Goal: Task Accomplishment & Management: Manage account settings

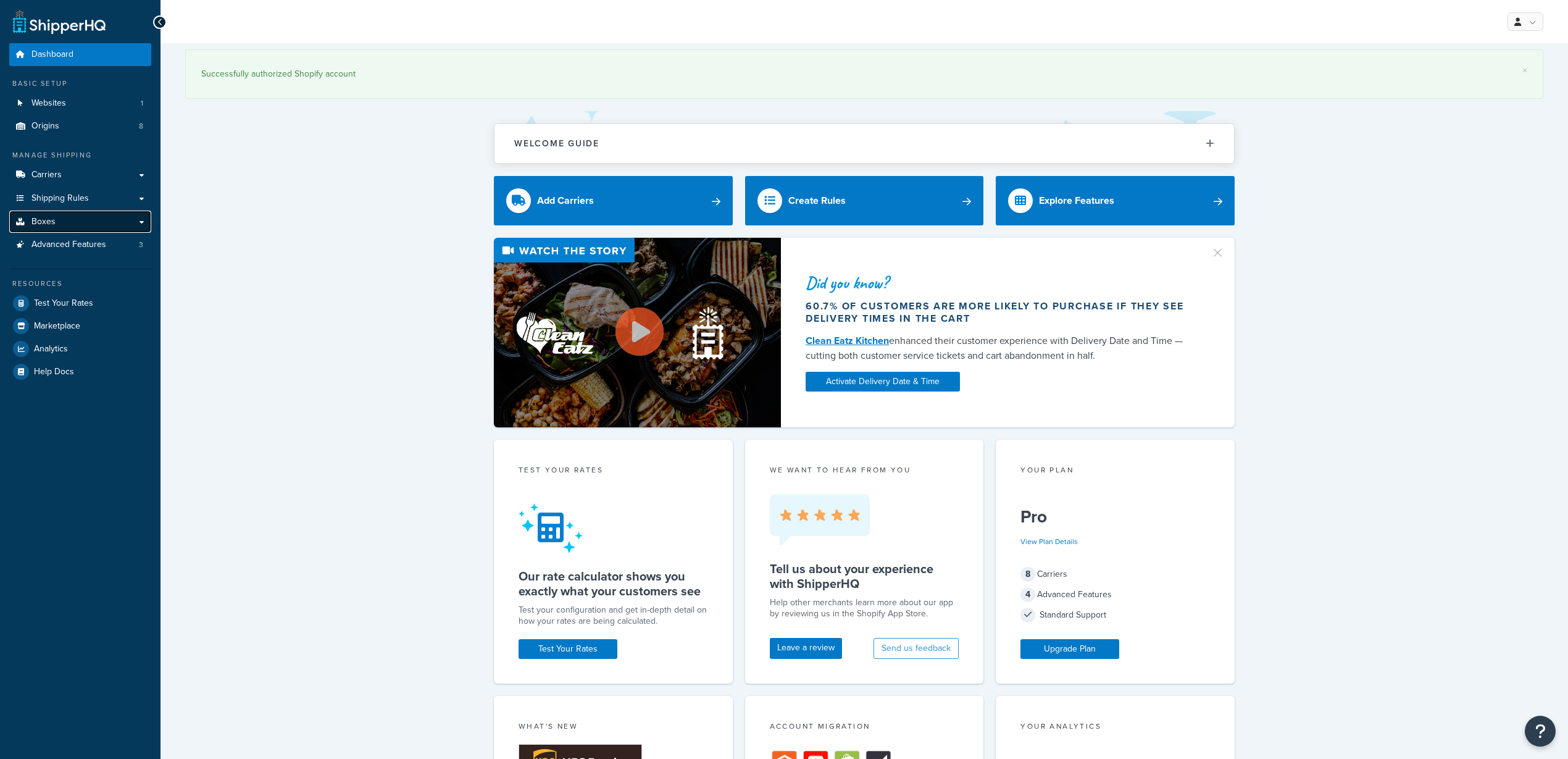
click at [57, 219] on link "Boxes" at bounding box center [80, 222] width 142 height 23
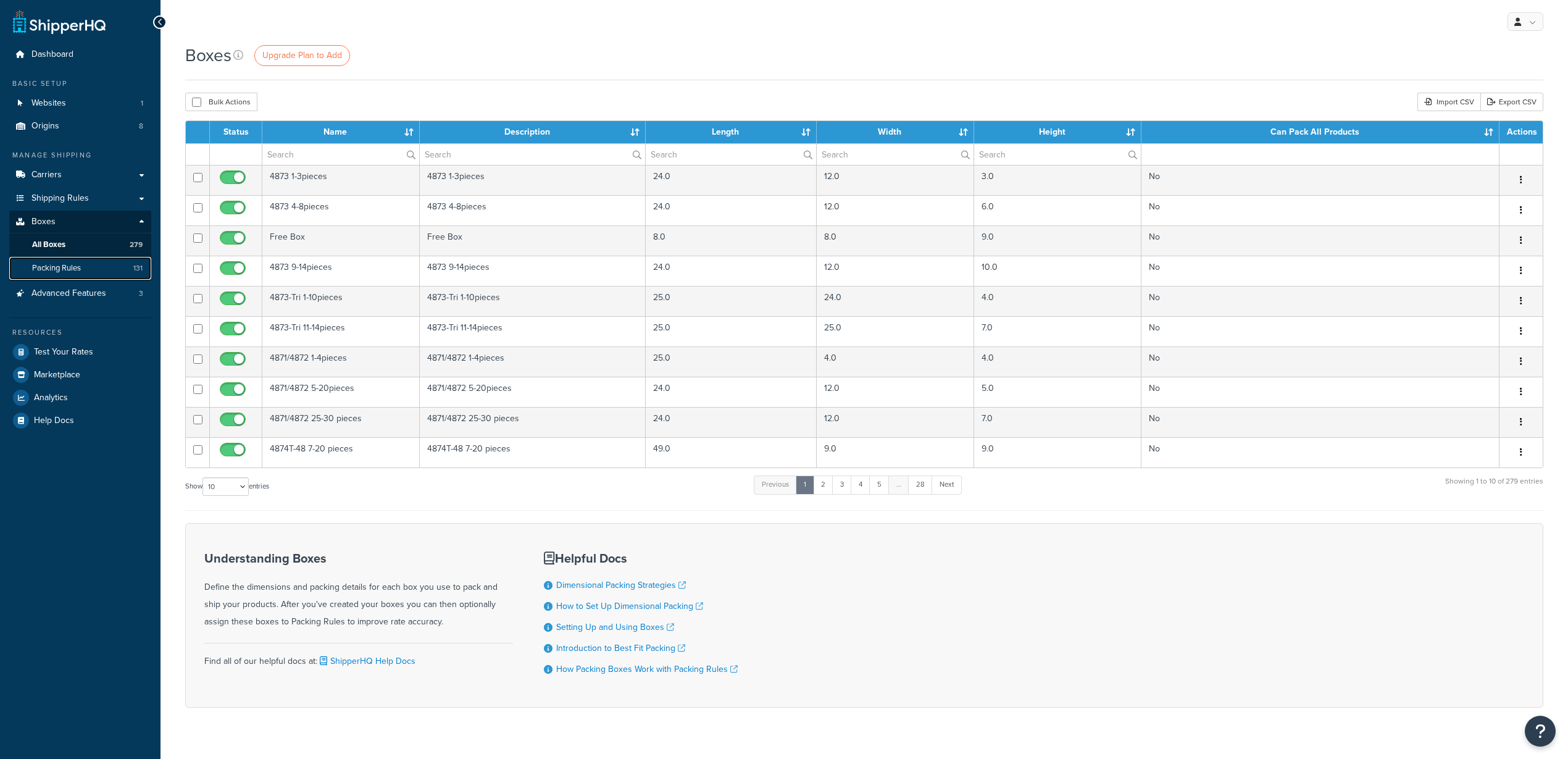
click at [57, 273] on span "Packing Rules" at bounding box center [57, 268] width 48 height 11
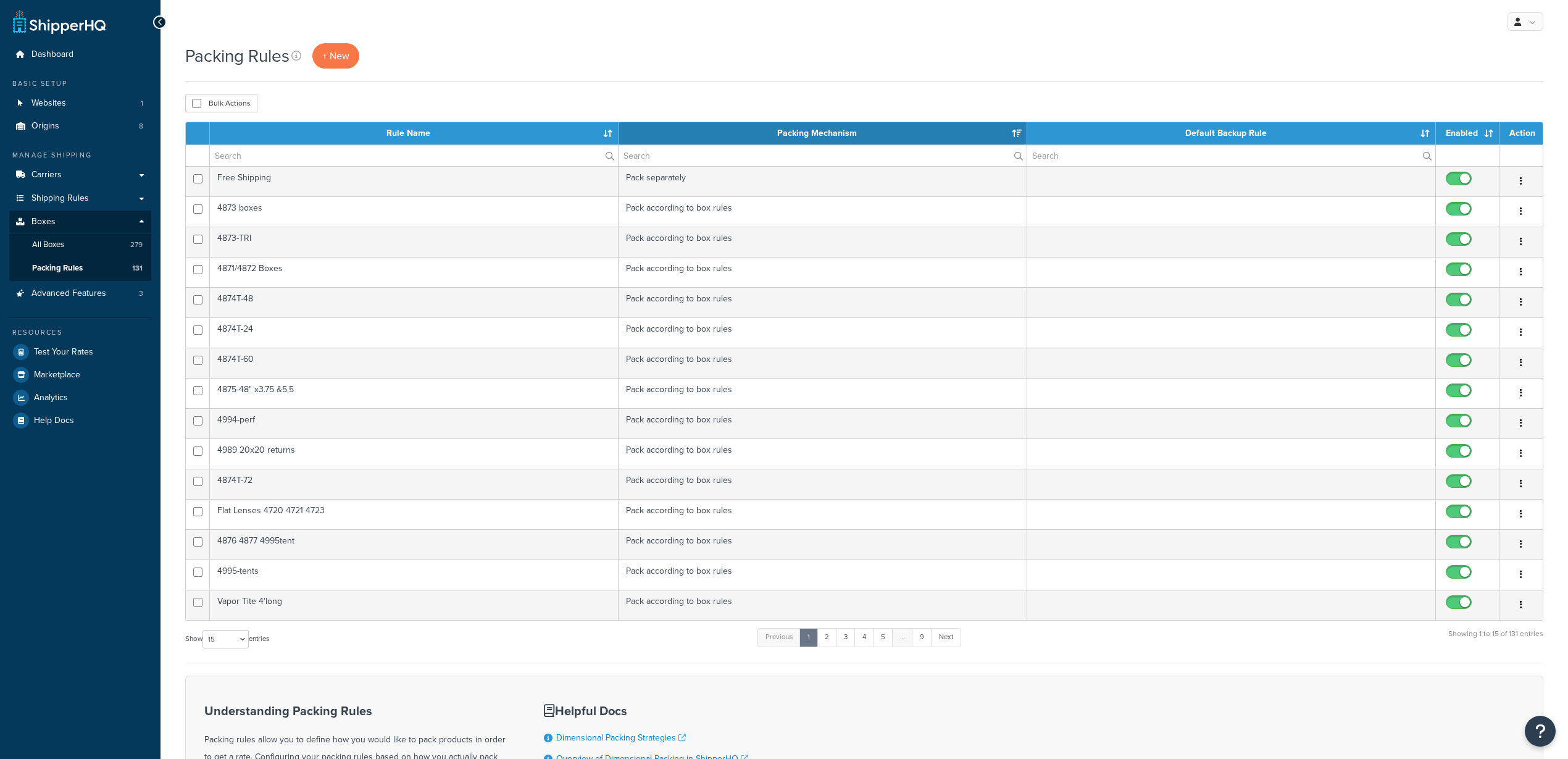
select select "15"
click at [412, 162] on input "text" at bounding box center [414, 155] width 408 height 21
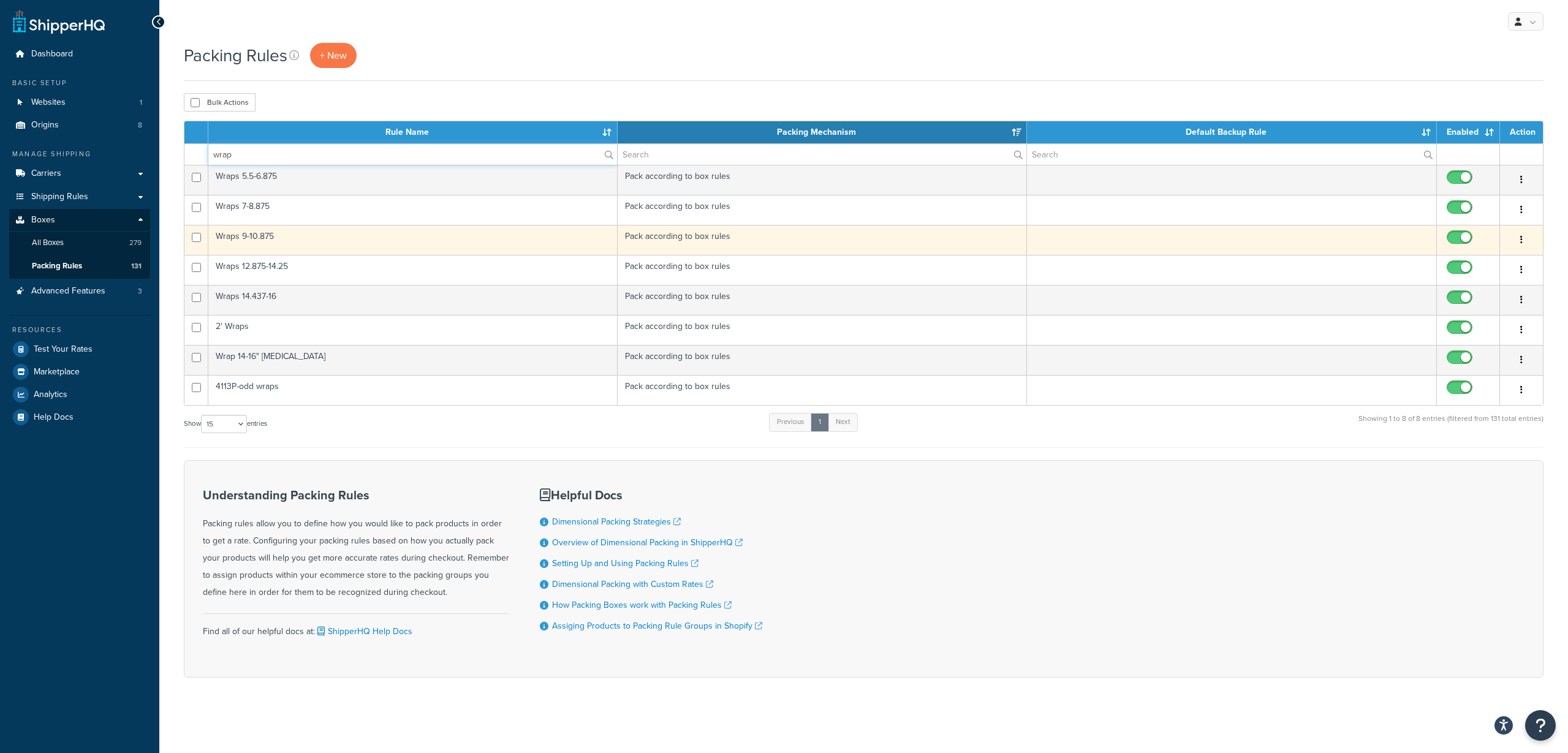
type input "wrap"
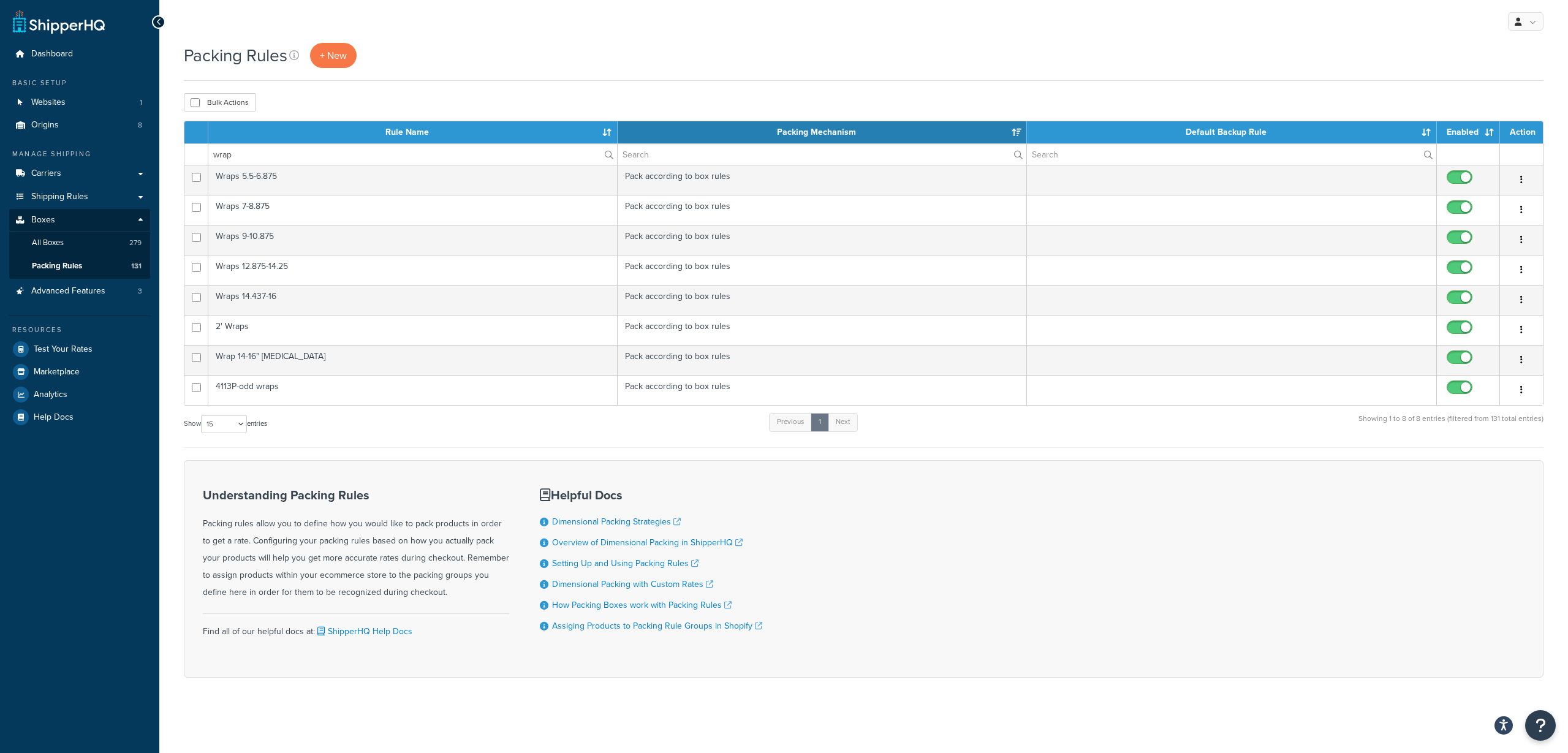
click at [1014, 240] on td "Pack according to box rules" at bounding box center [823, 240] width 410 height 30
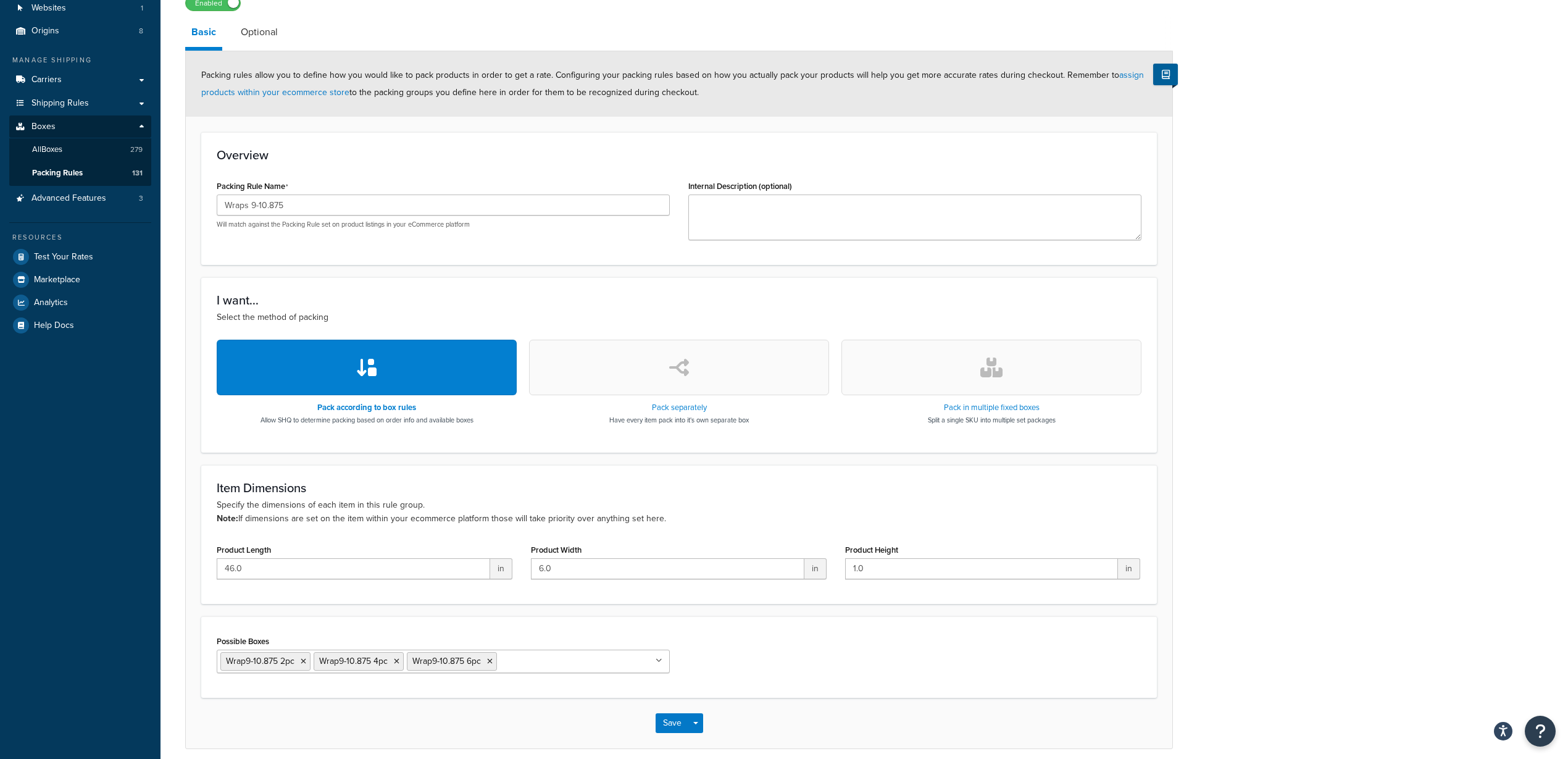
scroll to position [147, 0]
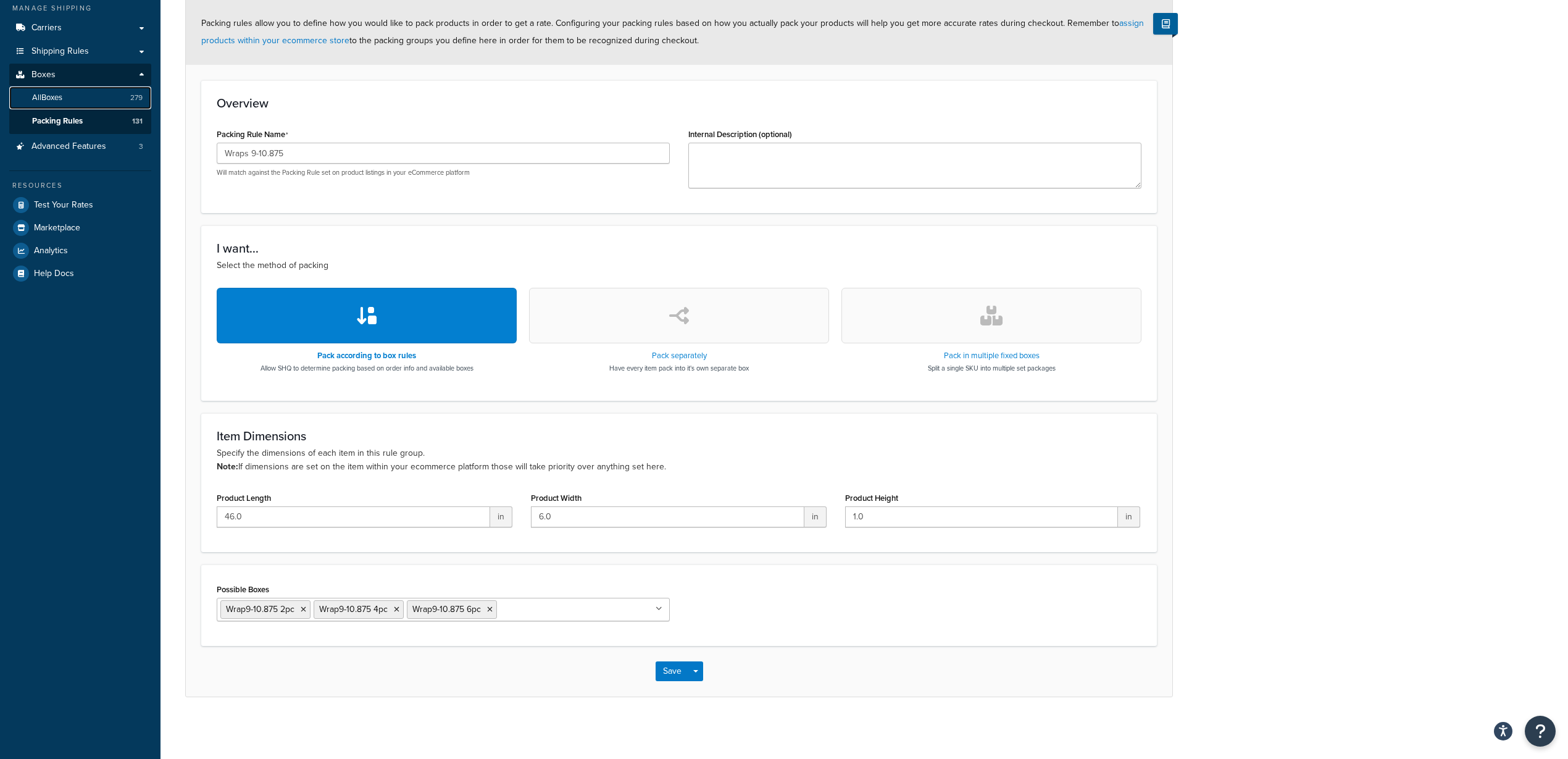
click at [79, 94] on link "All Boxes 279" at bounding box center [80, 98] width 142 height 23
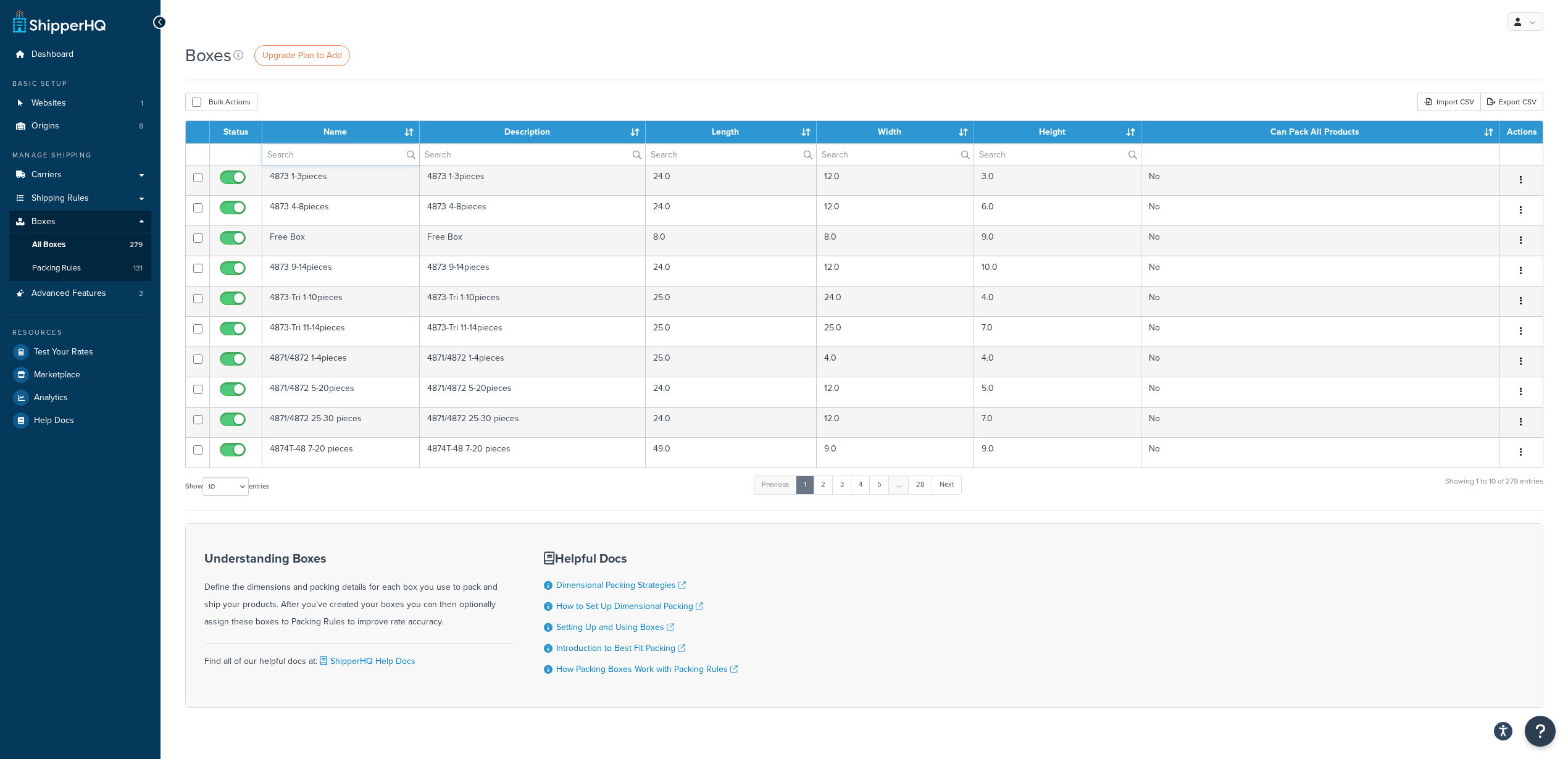
click at [367, 153] on input "text" at bounding box center [340, 154] width 157 height 21
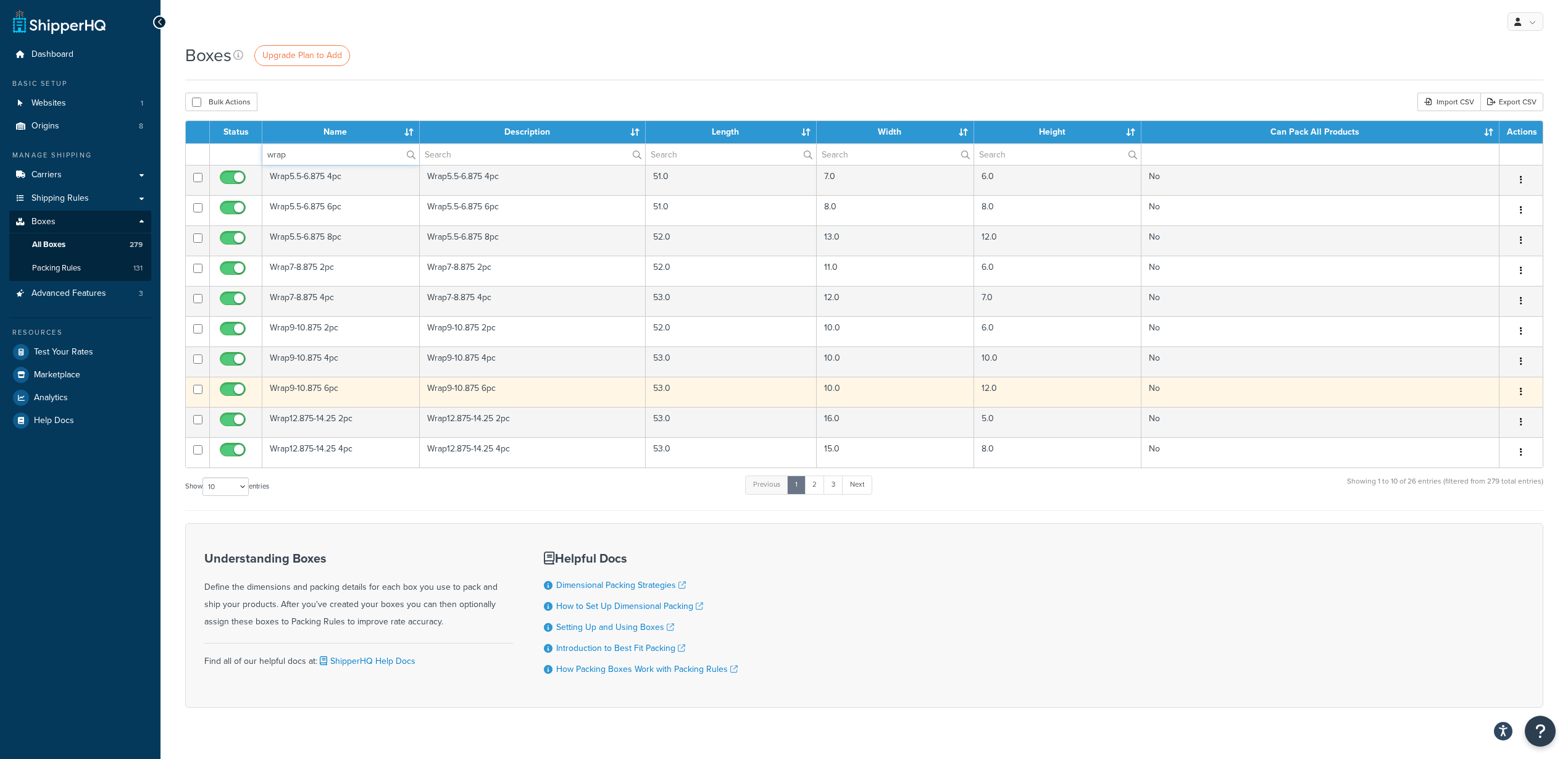
type input "wrap"
click at [332, 390] on td "Wrap9-10.875 6pc" at bounding box center [341, 392] width 157 height 30
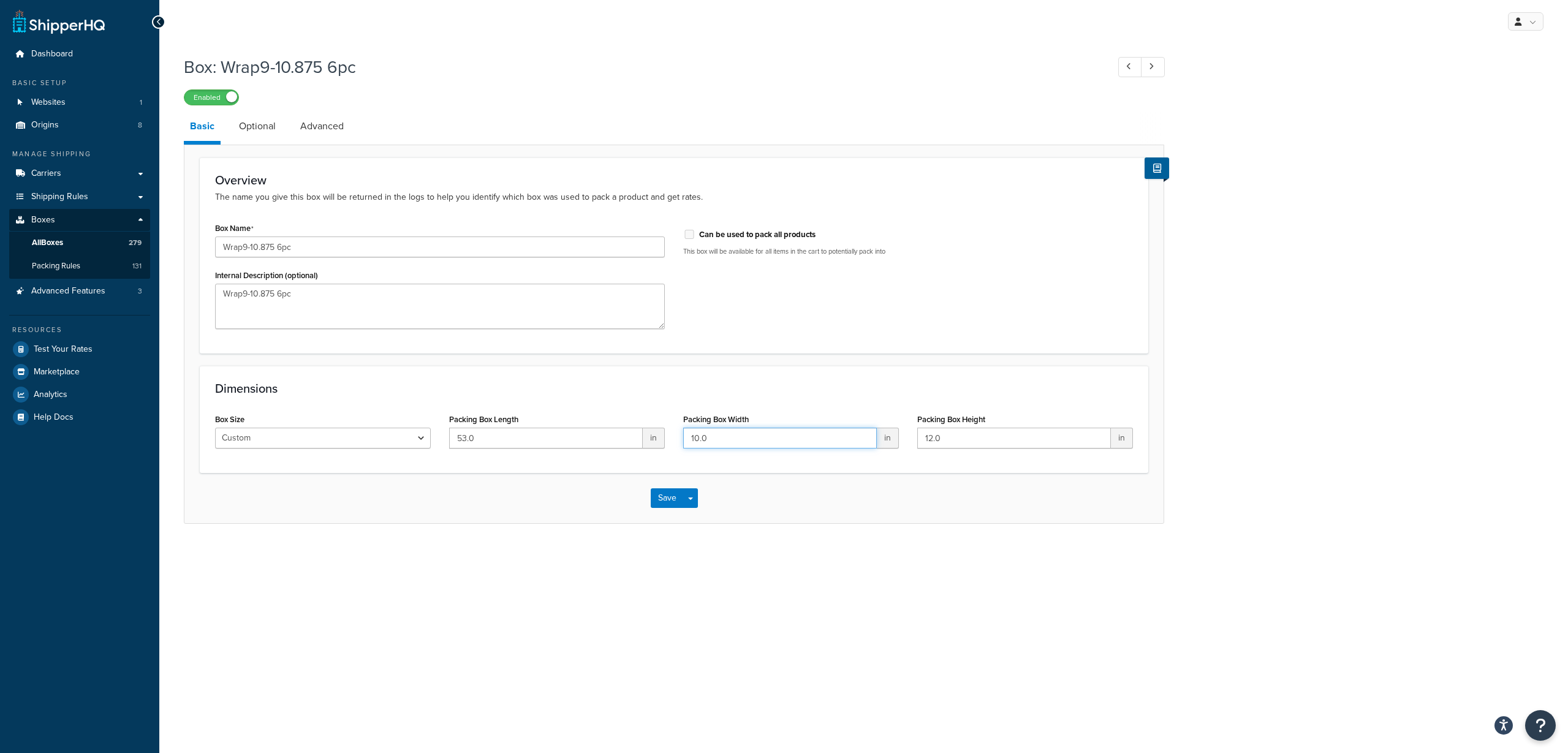
drag, startPoint x: 742, startPoint y: 445, endPoint x: 652, endPoint y: 457, distance: 90.8
click at [652, 457] on div "Box Size Custom USPS Small Flat Box USPS Medium Flat Box USPS Large Flat Box US…" at bounding box center [674, 434] width 936 height 47
type input "14"
click at [262, 123] on link "Optional" at bounding box center [257, 126] width 49 height 29
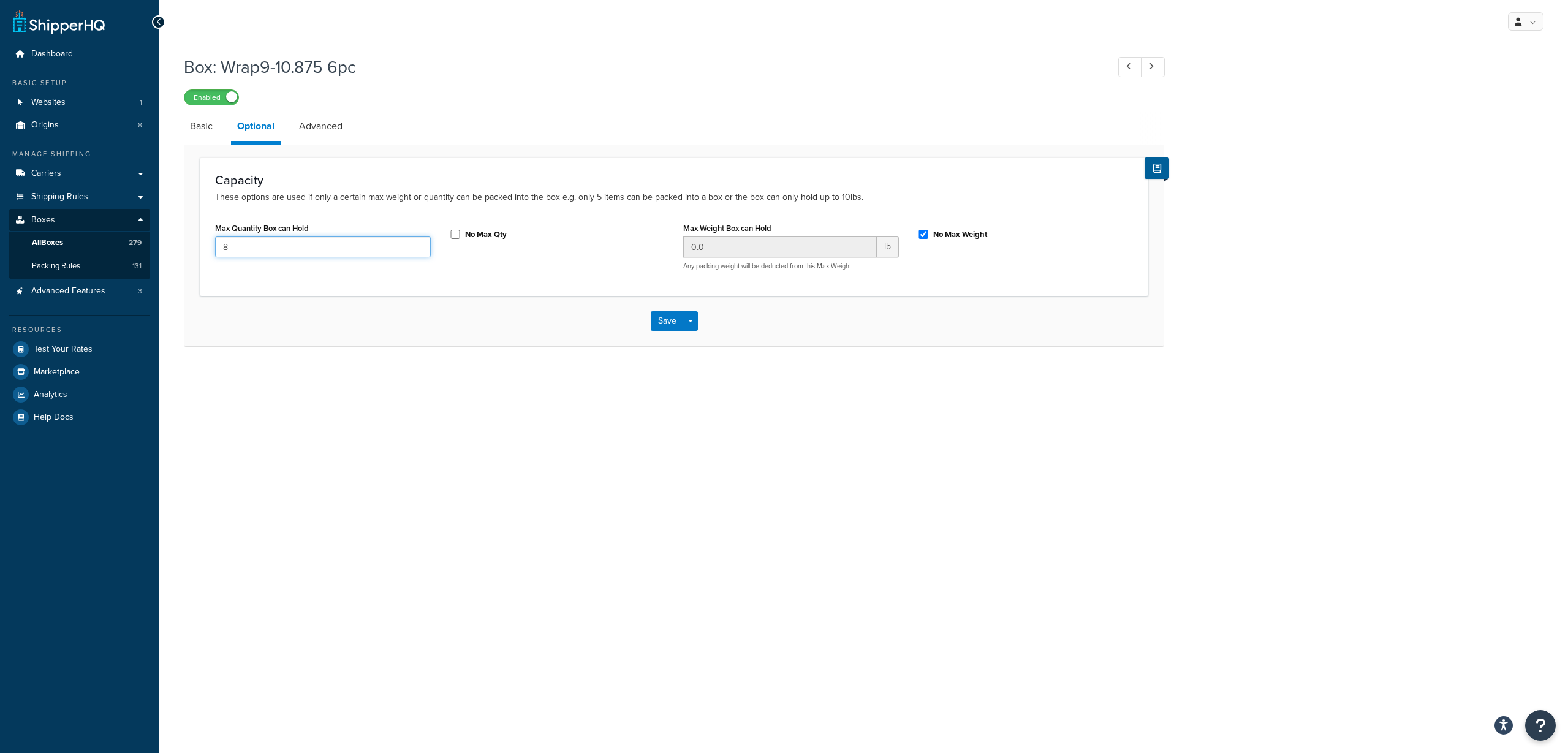
drag, startPoint x: 231, startPoint y: 246, endPoint x: 220, endPoint y: 248, distance: 11.2
click at [220, 248] on input "8" at bounding box center [323, 246] width 216 height 21
type input "6"
click at [668, 317] on button "Save" at bounding box center [668, 320] width 33 height 19
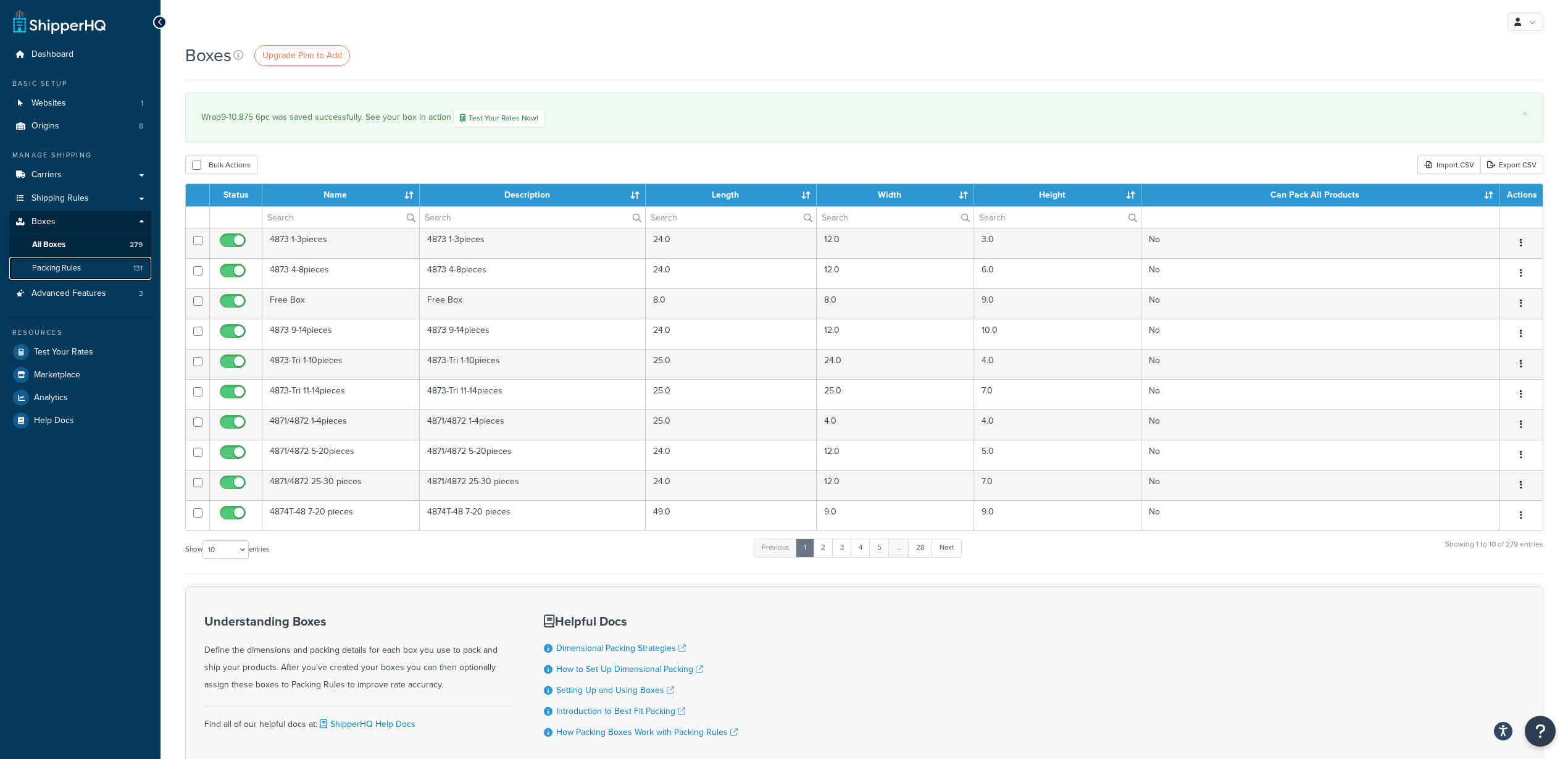
click at [62, 268] on span "Packing Rules" at bounding box center [57, 268] width 48 height 11
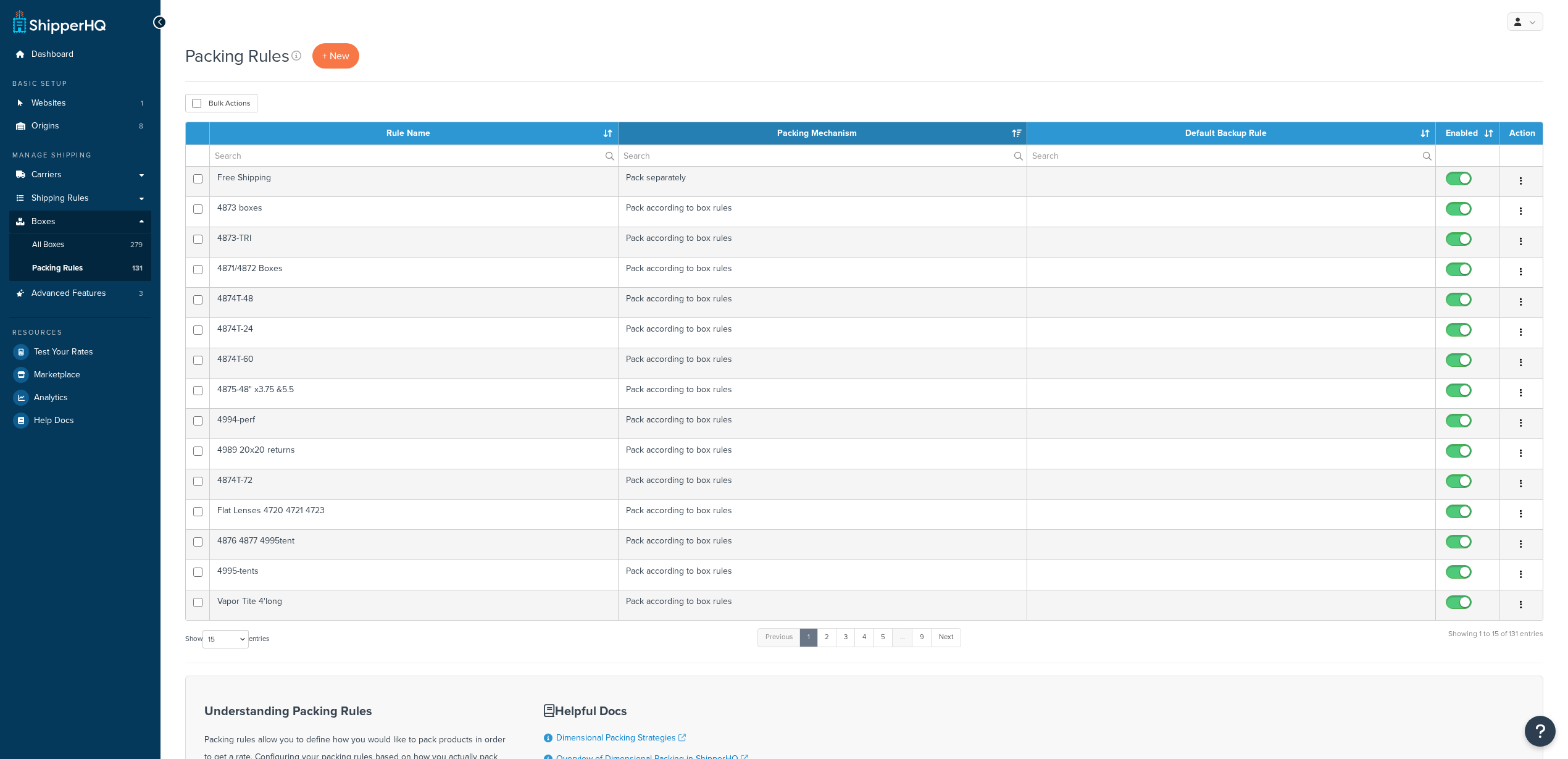
select select "15"
click at [313, 161] on input "text" at bounding box center [414, 155] width 408 height 21
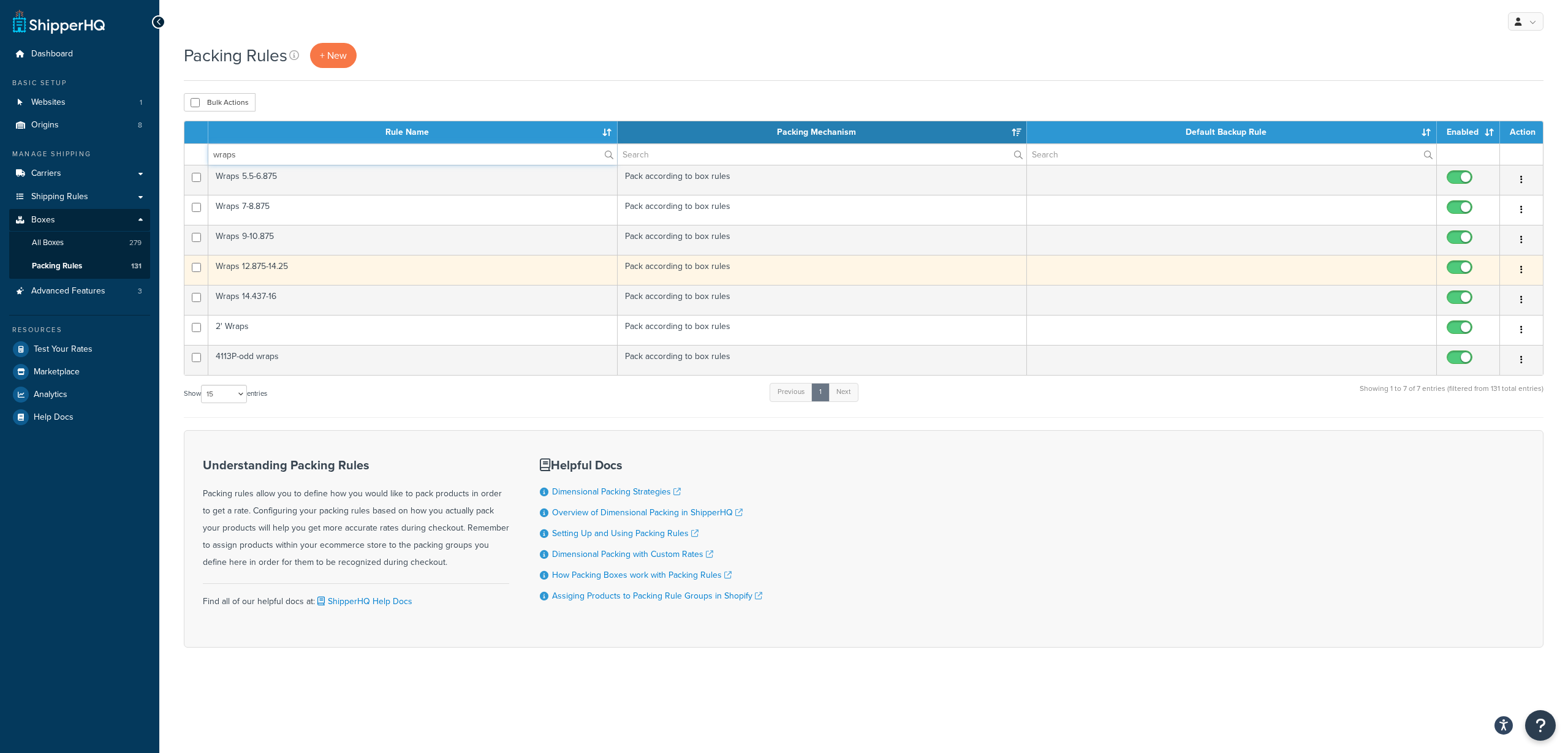
type input "wraps"
click at [274, 264] on td "Wraps 12.875-14.25" at bounding box center [413, 270] width 409 height 30
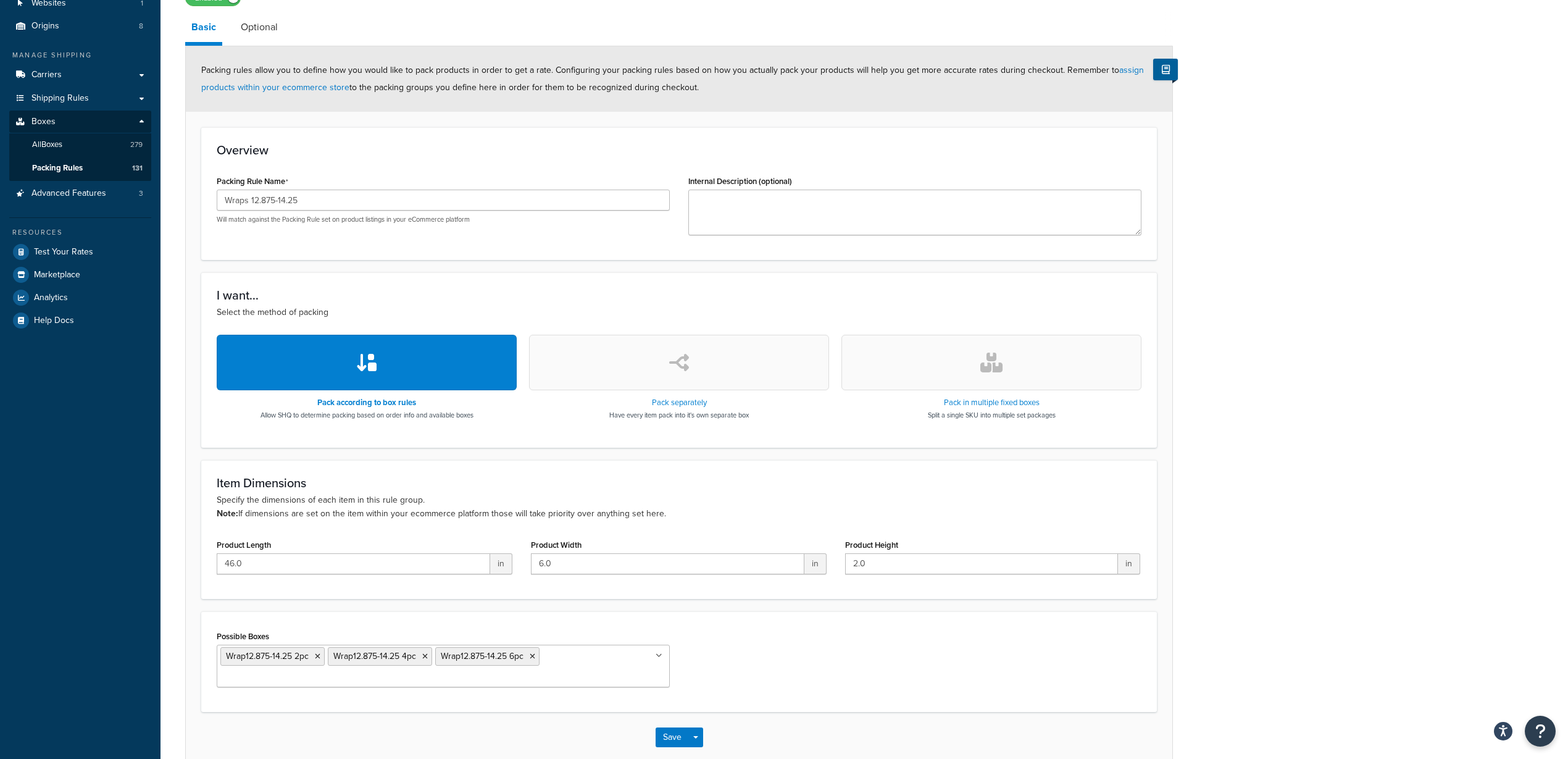
scroll to position [129, 0]
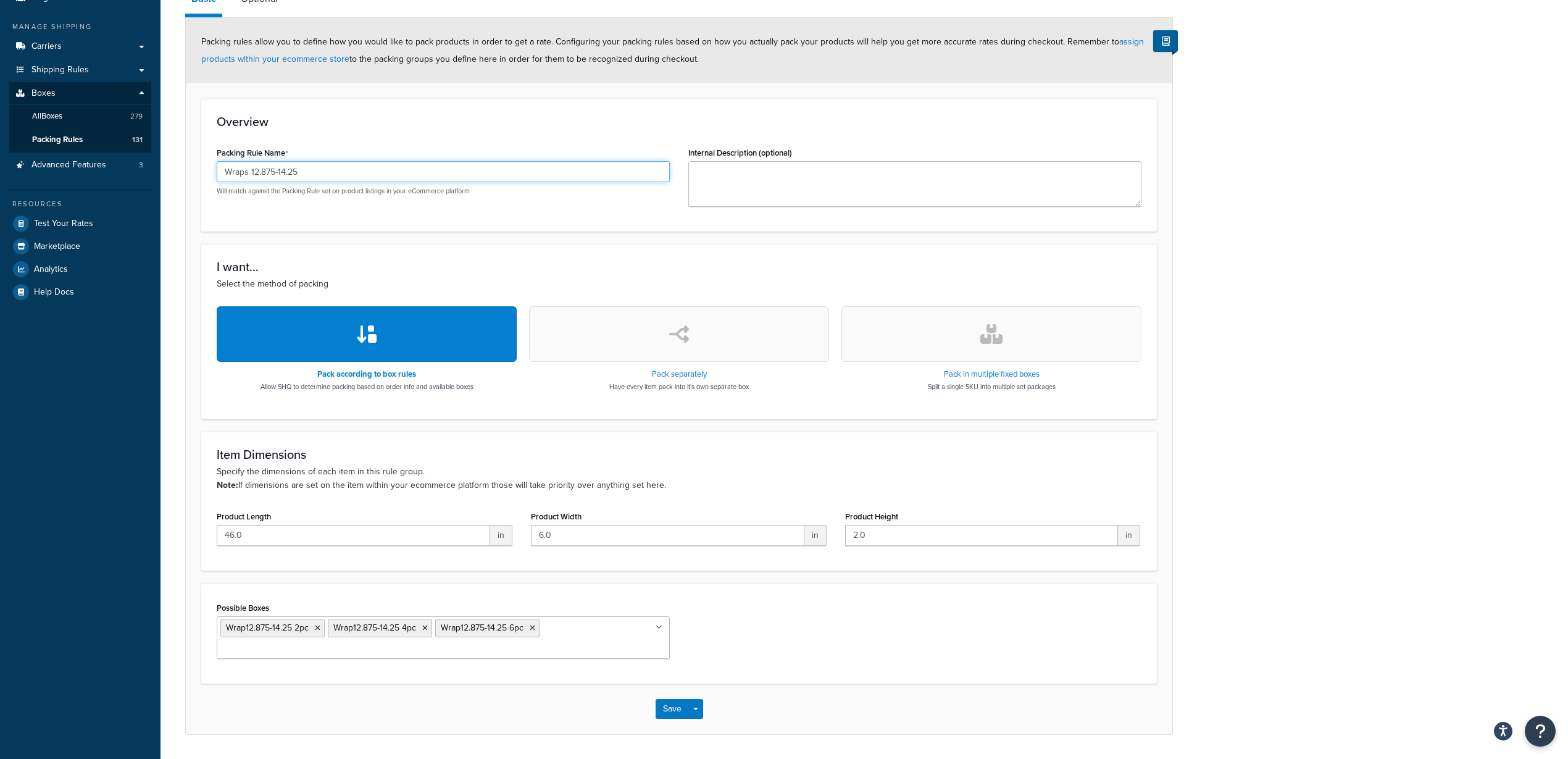
drag, startPoint x: 318, startPoint y: 174, endPoint x: 217, endPoint y: 174, distance: 101.0
click at [217, 174] on input "Wraps 12.875-14.25" at bounding box center [443, 172] width 453 height 21
click at [659, 699] on button "Save" at bounding box center [673, 709] width 34 height 20
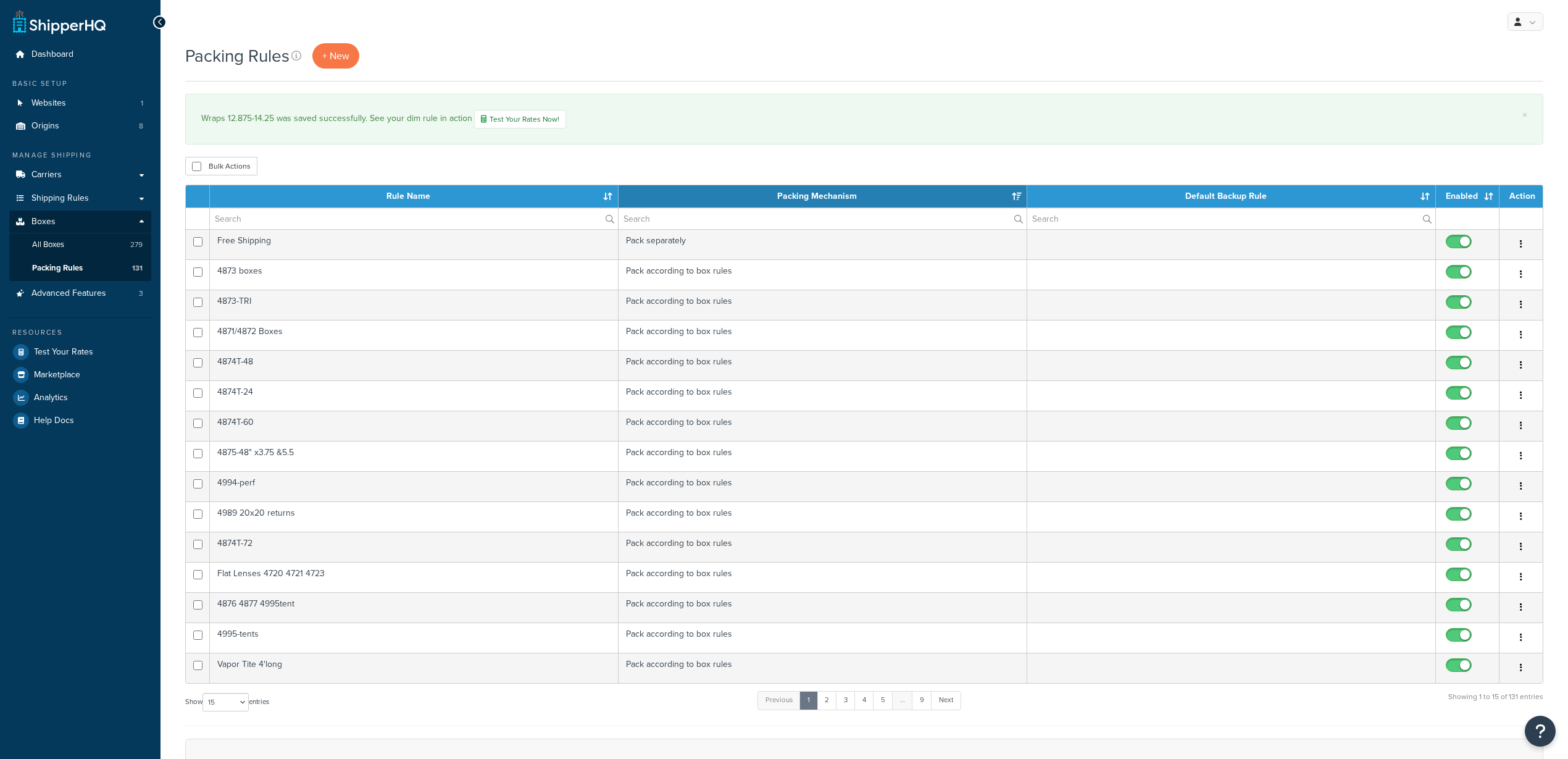
select select "15"
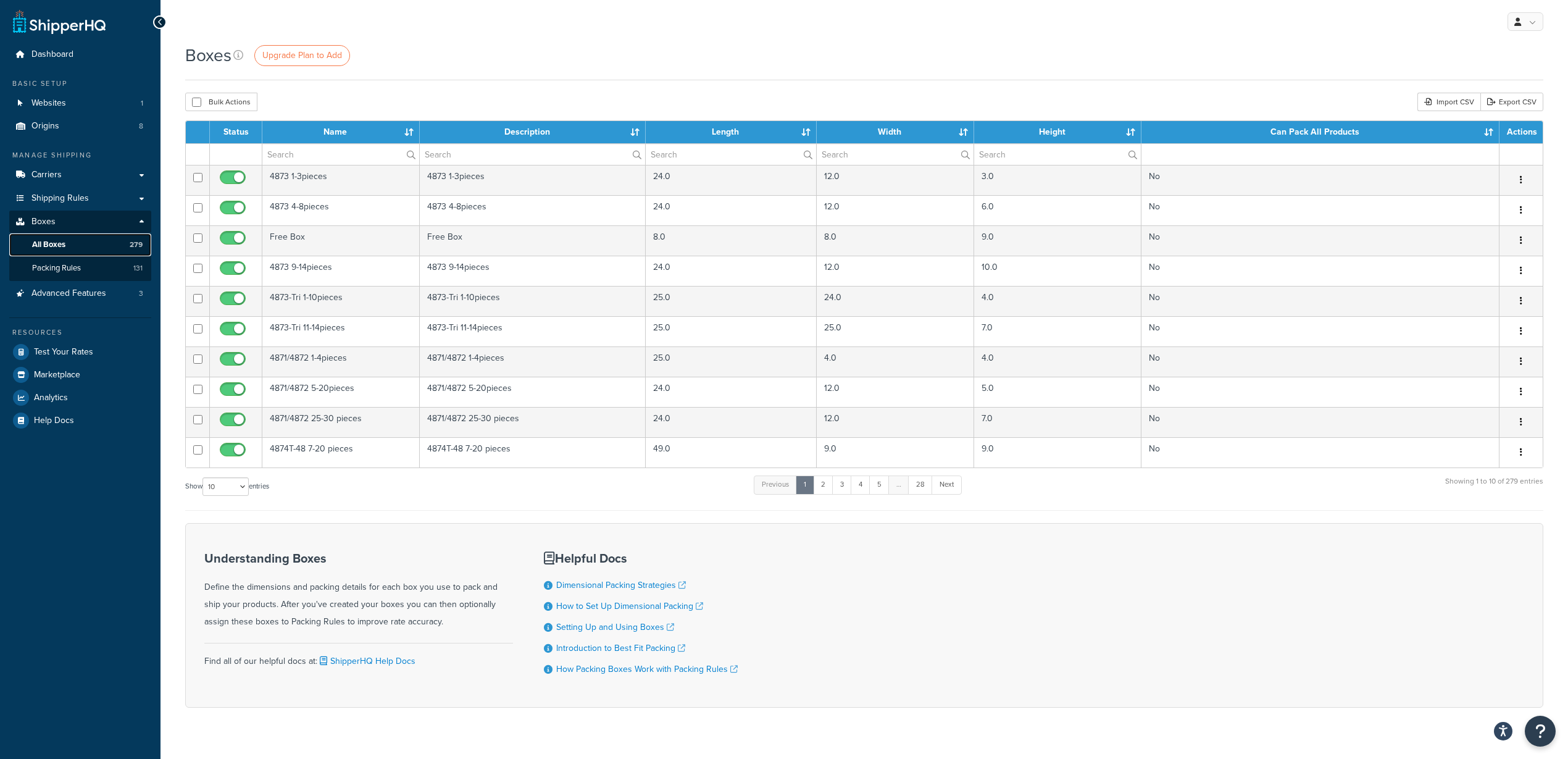
click at [88, 241] on link "All Boxes 279" at bounding box center [80, 245] width 142 height 23
click at [340, 157] on input "text" at bounding box center [340, 154] width 157 height 21
type input "wrap"
click at [246, 492] on select "10 15 25 50 100 1000" at bounding box center [225, 486] width 46 height 19
select select "15"
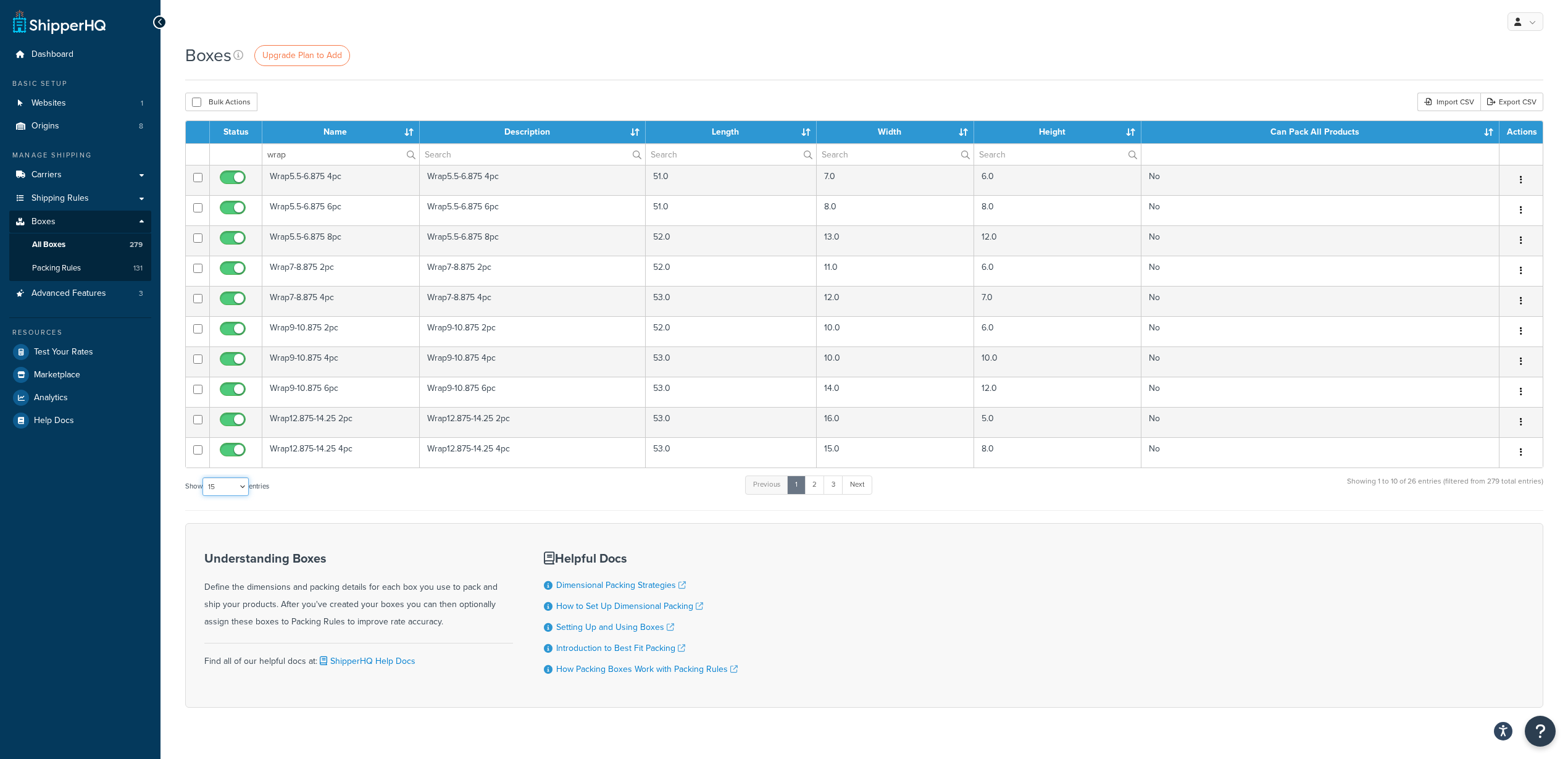
click at [204, 477] on select "10 15 25 50 100 1000" at bounding box center [225, 486] width 46 height 19
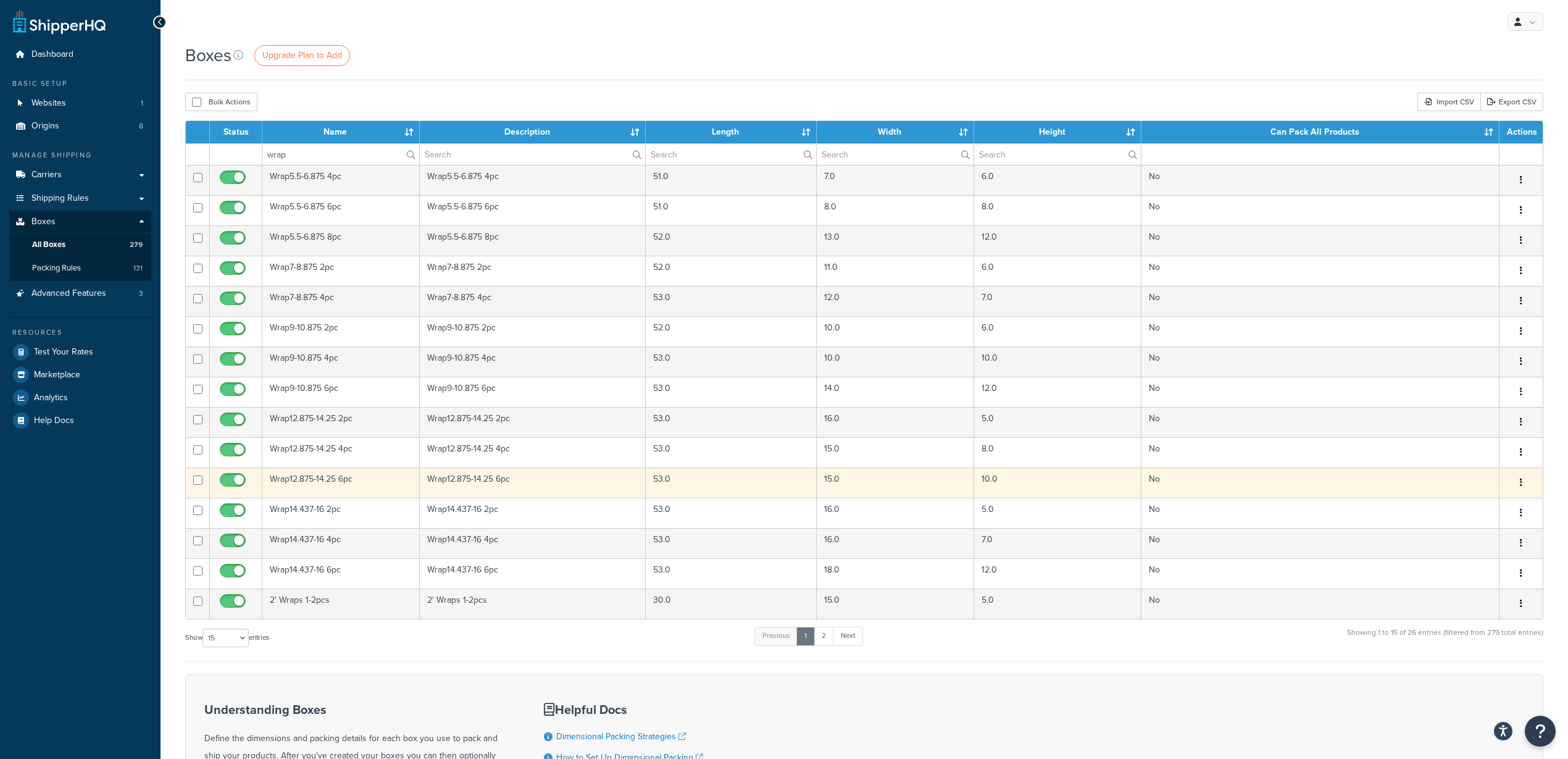
click at [324, 478] on td "Wrap12.875-14.25 6pc" at bounding box center [341, 482] width 157 height 30
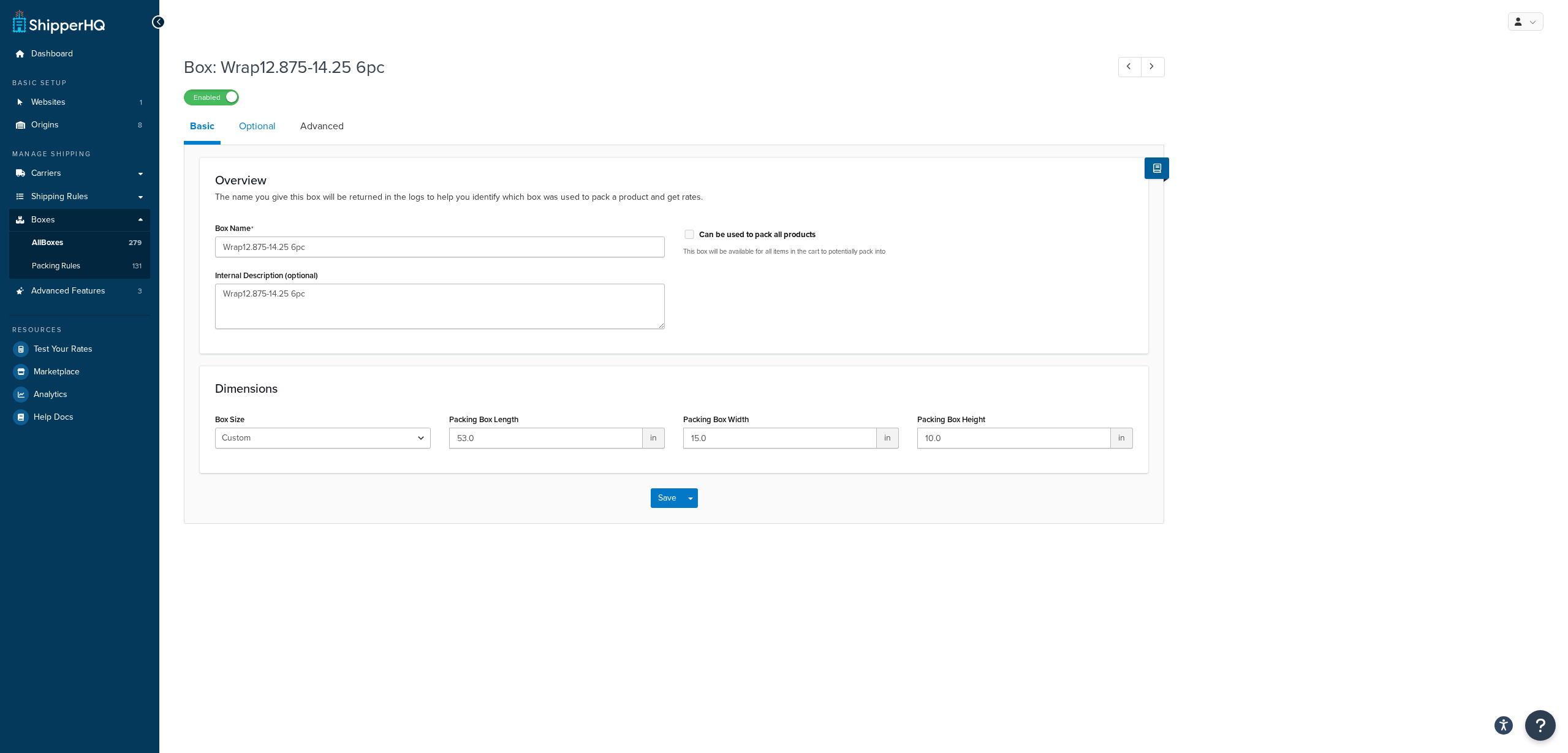
click at [260, 125] on link "Optional" at bounding box center [257, 126] width 49 height 29
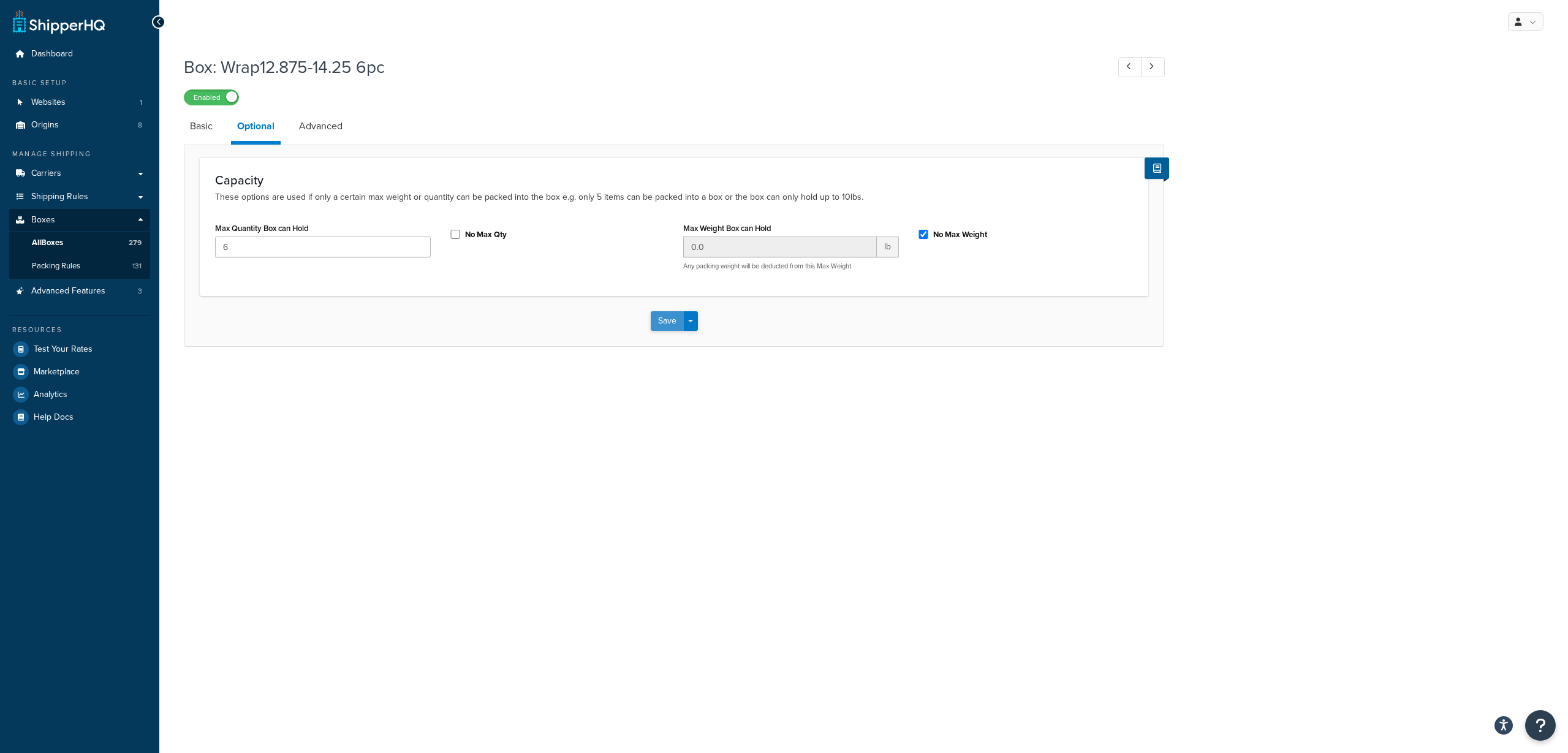
click at [658, 324] on button "Save" at bounding box center [668, 320] width 33 height 19
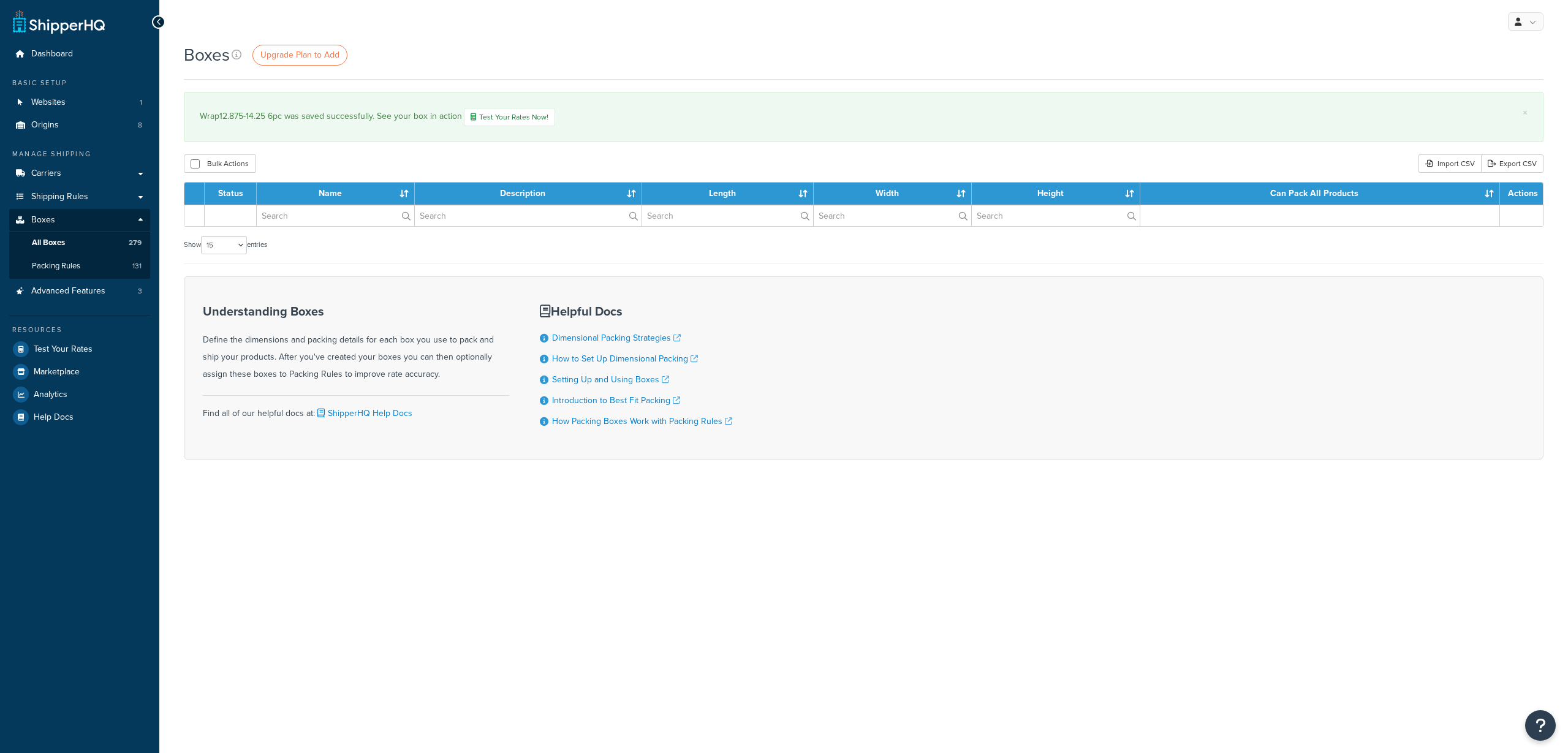
select select "15"
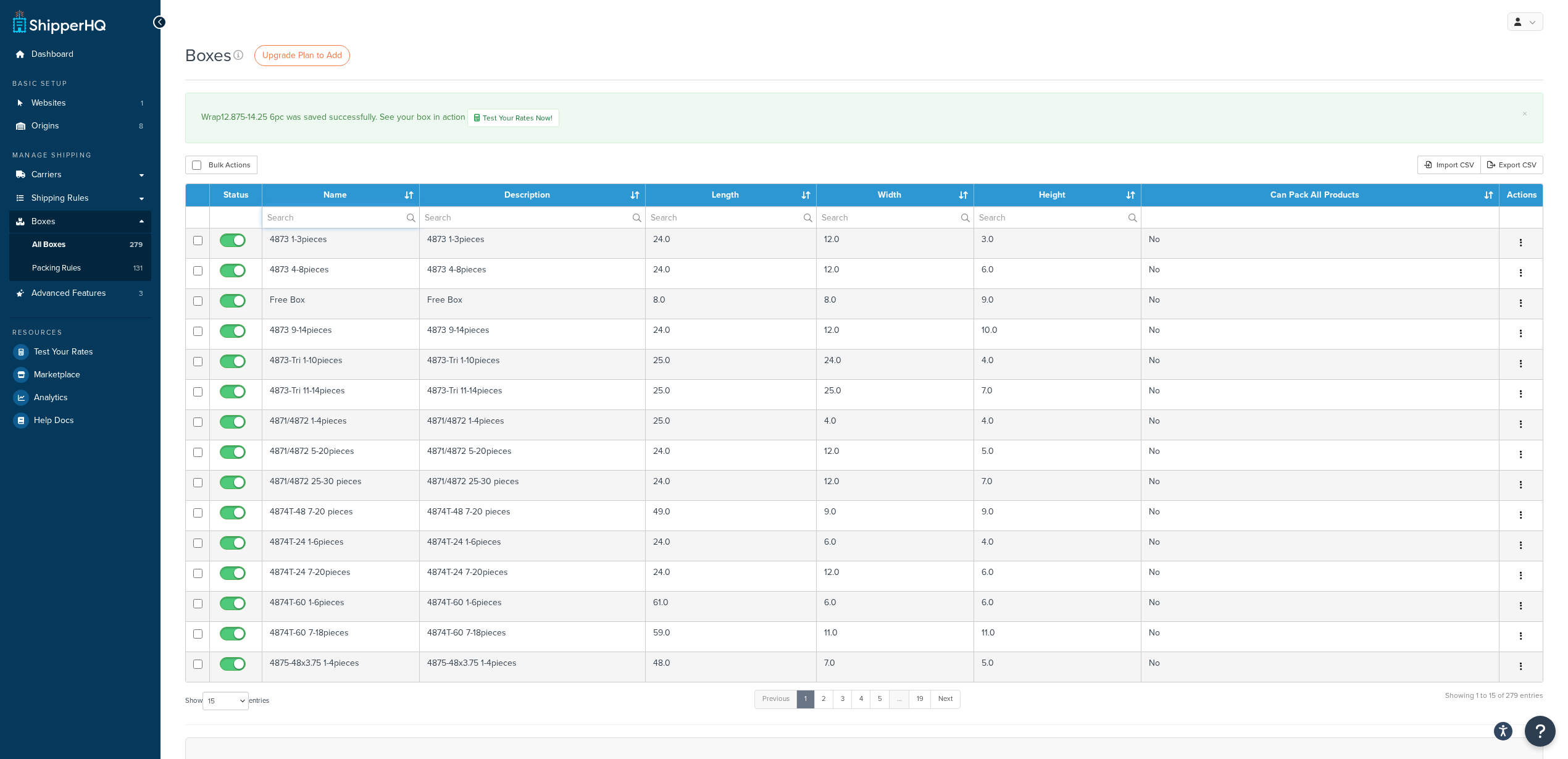
click at [327, 215] on input "text" at bounding box center [340, 217] width 157 height 21
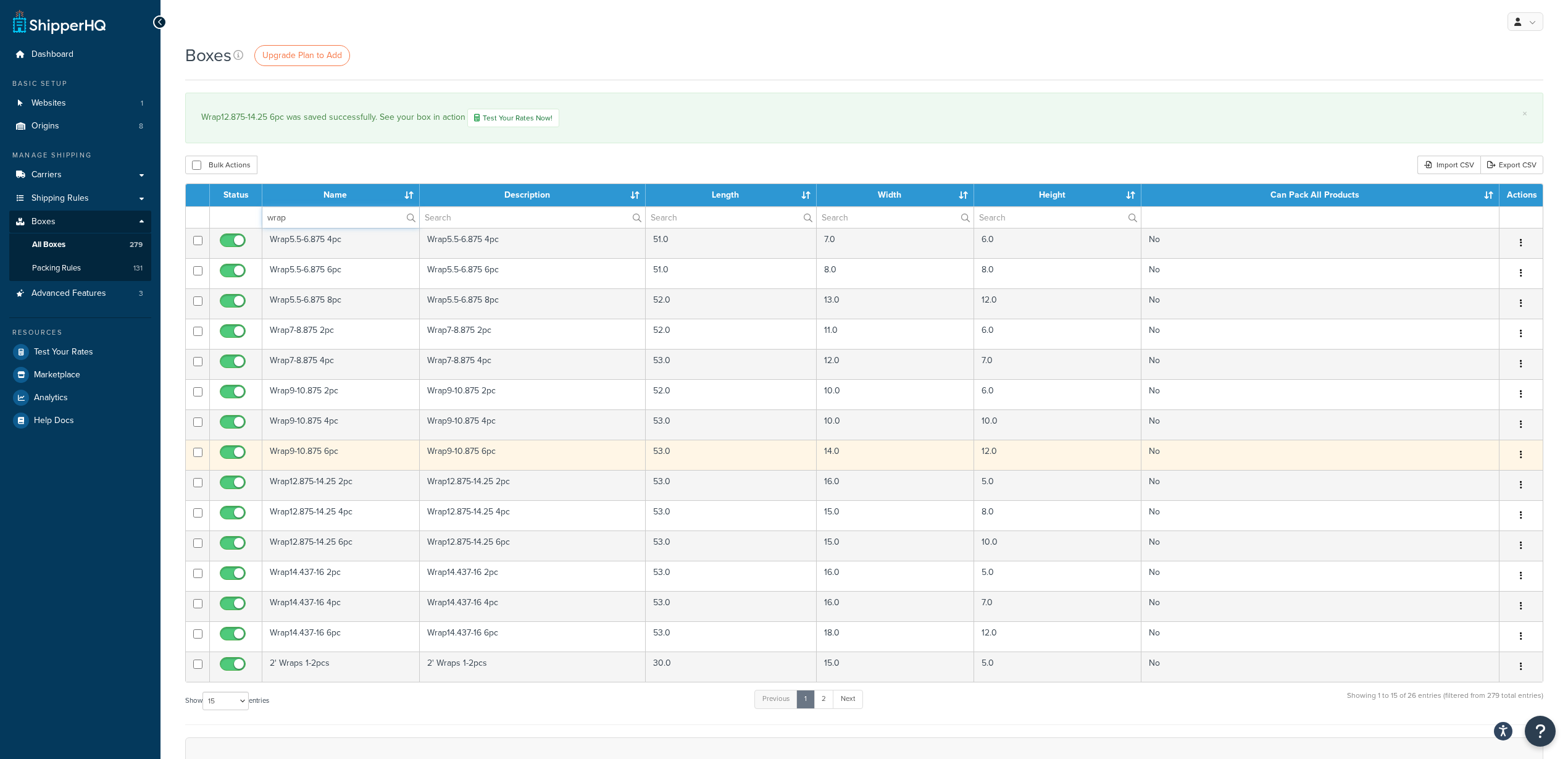
type input "wrap"
click at [317, 456] on td "Wrap9-10.875 6pc" at bounding box center [341, 454] width 157 height 30
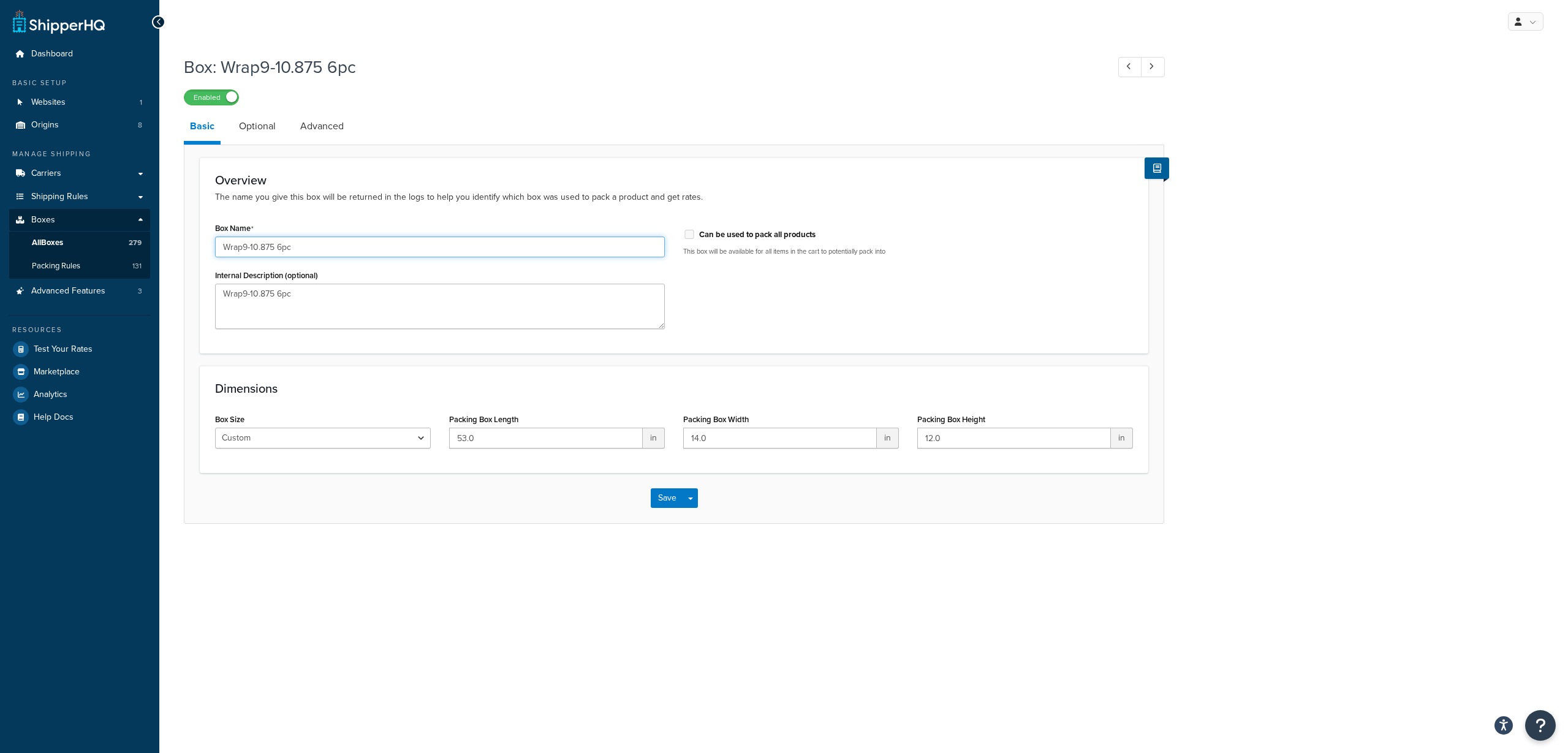
click at [280, 246] on input "Wrap9-10.875 6pc" at bounding box center [440, 246] width 450 height 21
type input "Wrap9-10.875 8pc"
click at [252, 123] on link "Optional" at bounding box center [257, 126] width 49 height 29
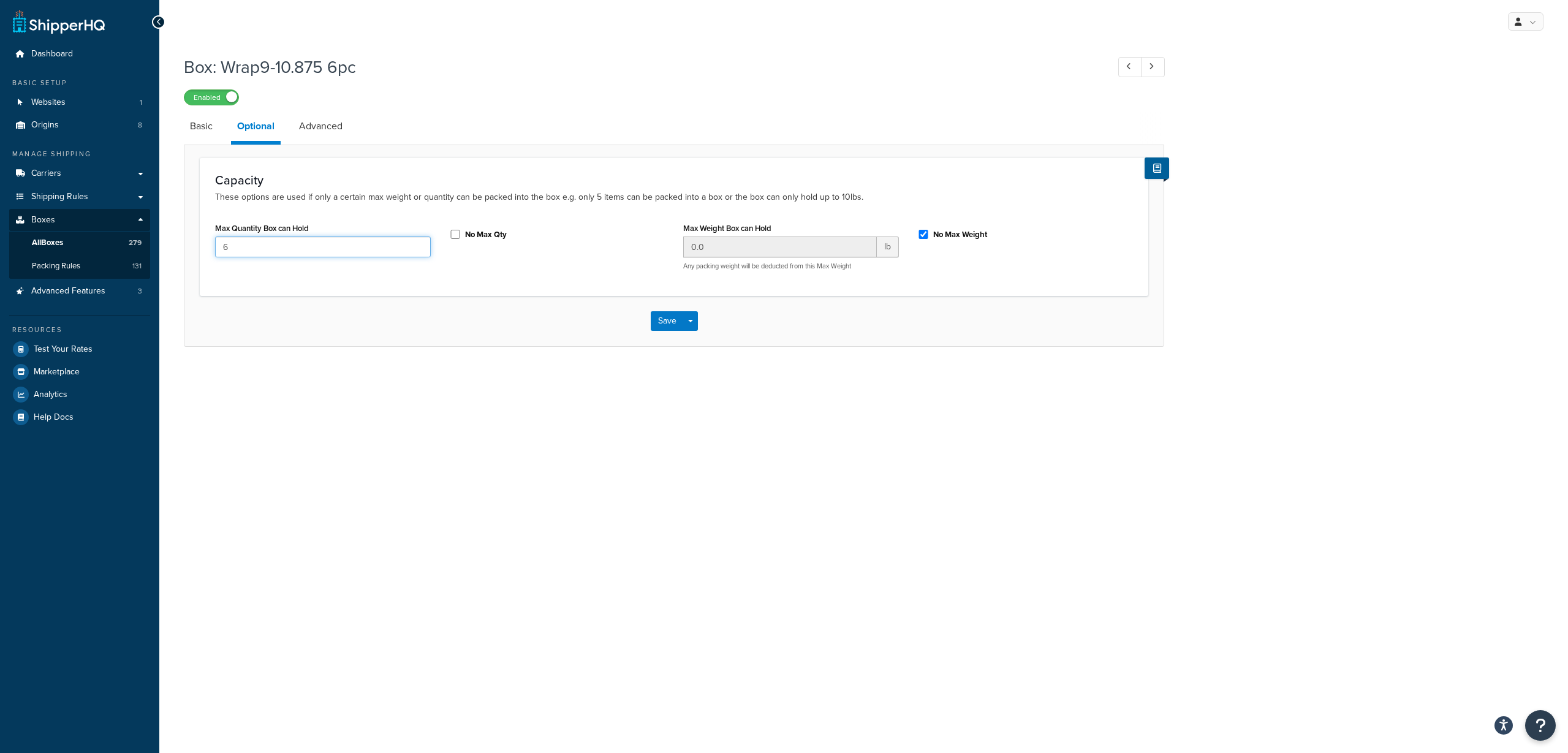
drag, startPoint x: 235, startPoint y: 244, endPoint x: 212, endPoint y: 257, distance: 26.4
click at [212, 257] on div "Max Quantity Box can Hold 6" at bounding box center [323, 243] width 234 height 47
type input "8"
click at [657, 324] on button "Save" at bounding box center [668, 320] width 33 height 19
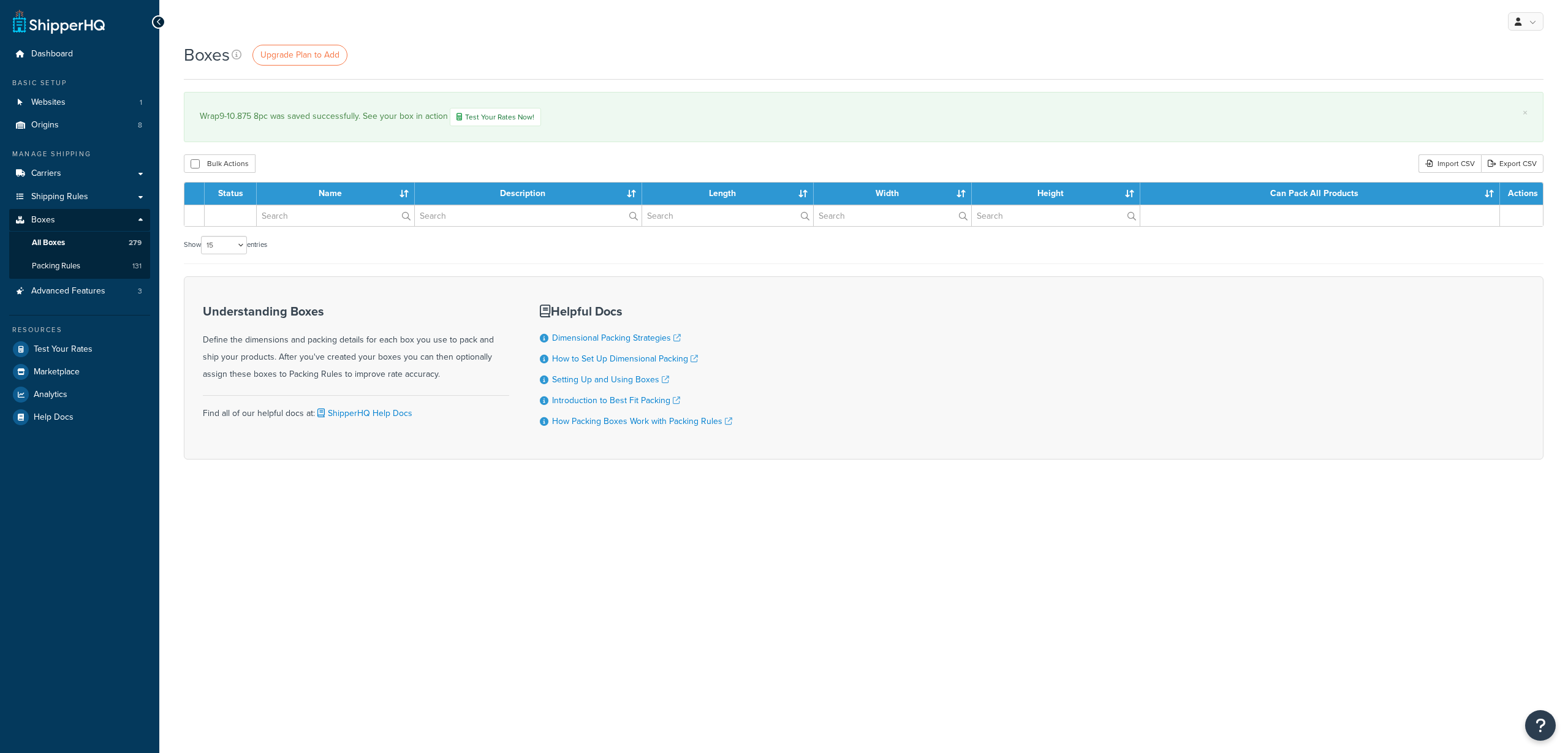
select select "15"
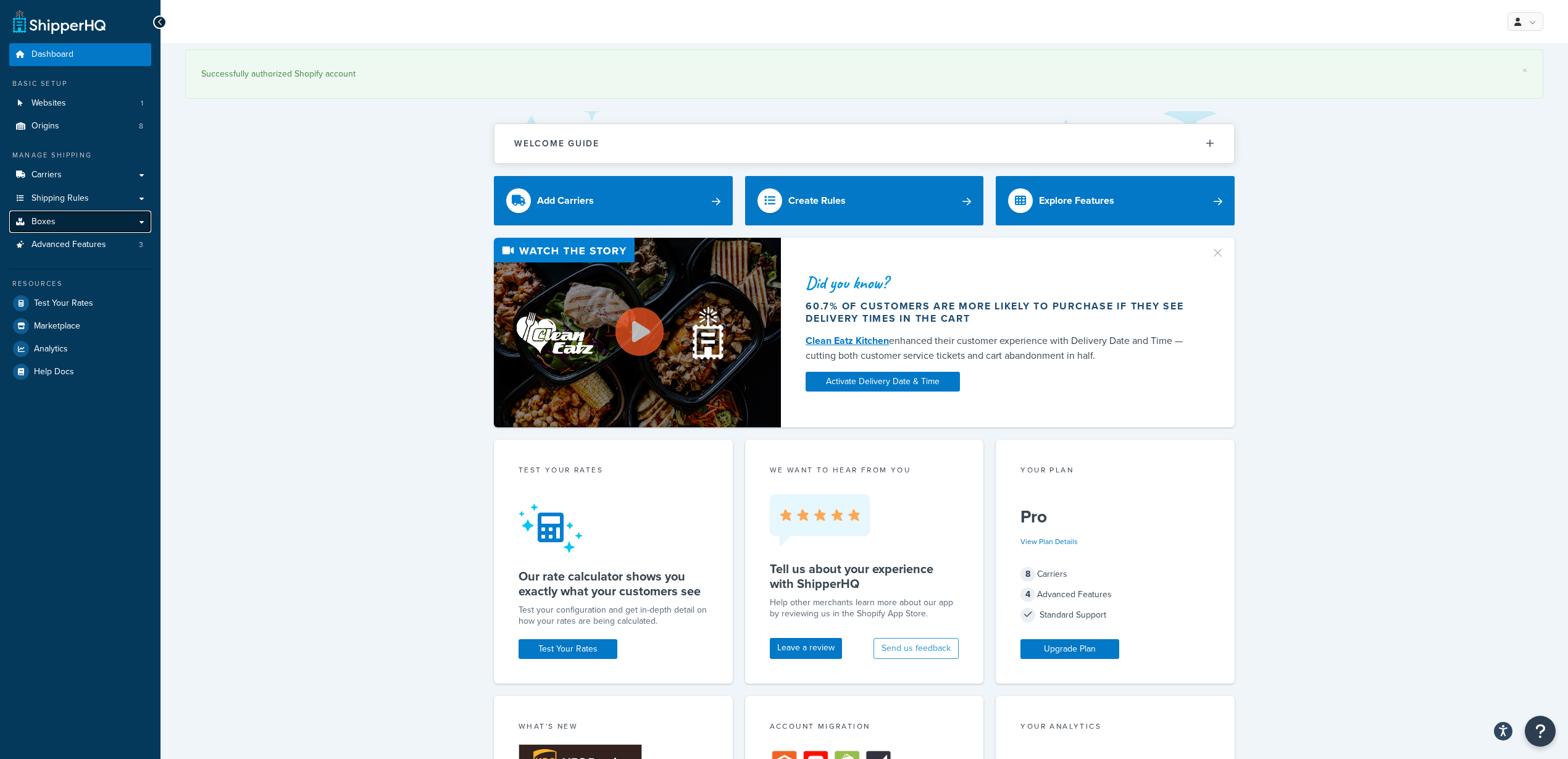
click at [46, 214] on link "Boxes" at bounding box center [80, 222] width 142 height 23
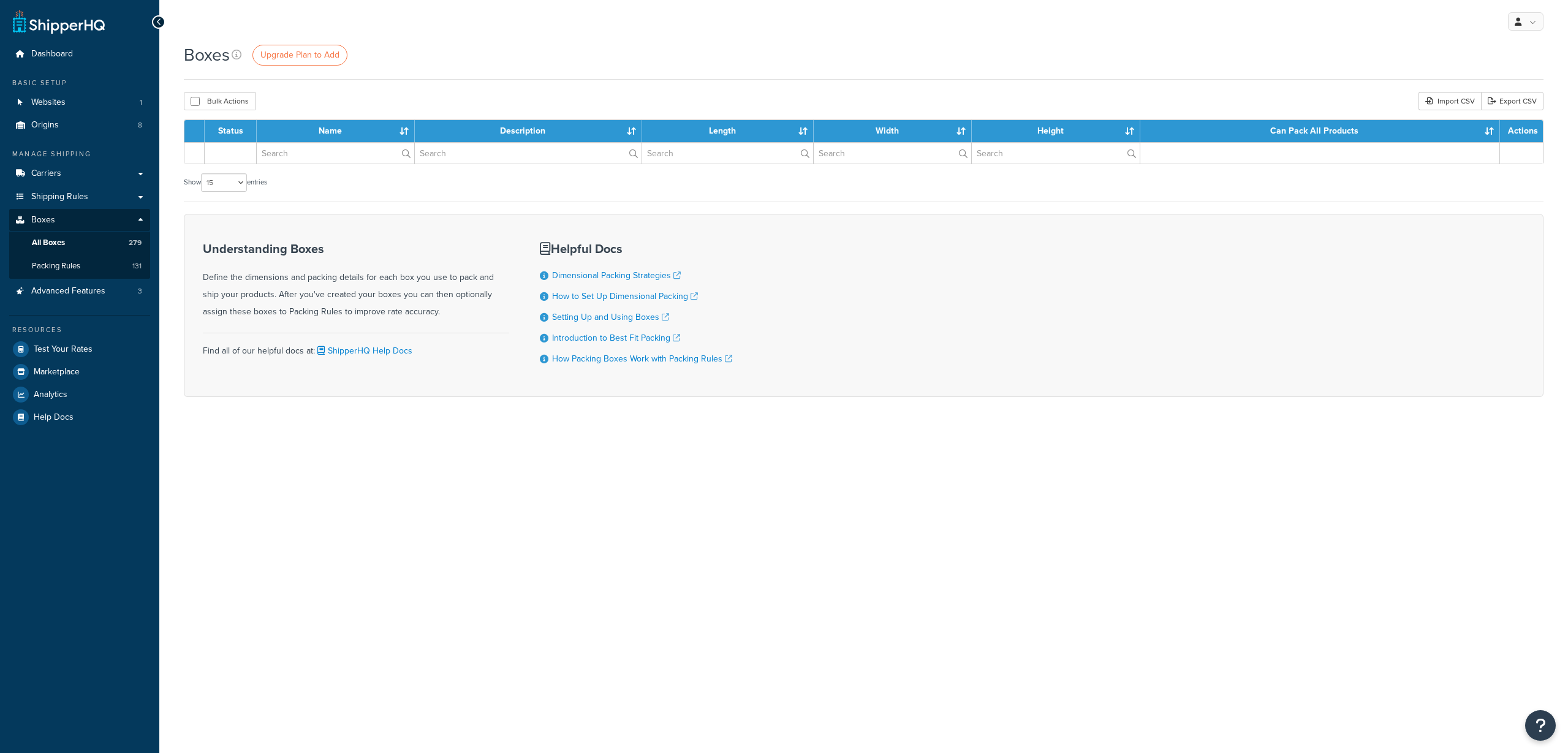
select select "15"
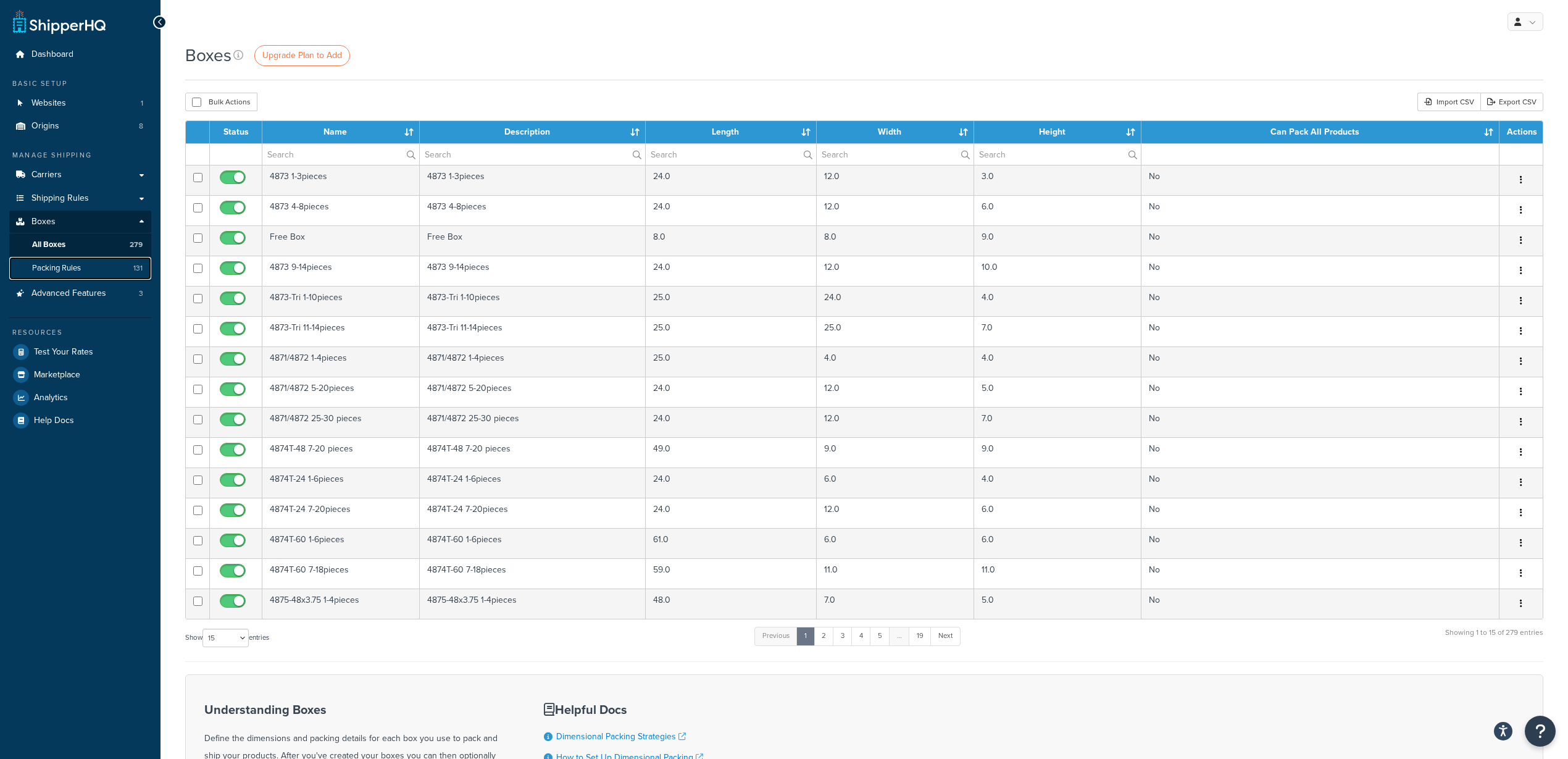
click at [56, 270] on span "Packing Rules" at bounding box center [57, 268] width 48 height 11
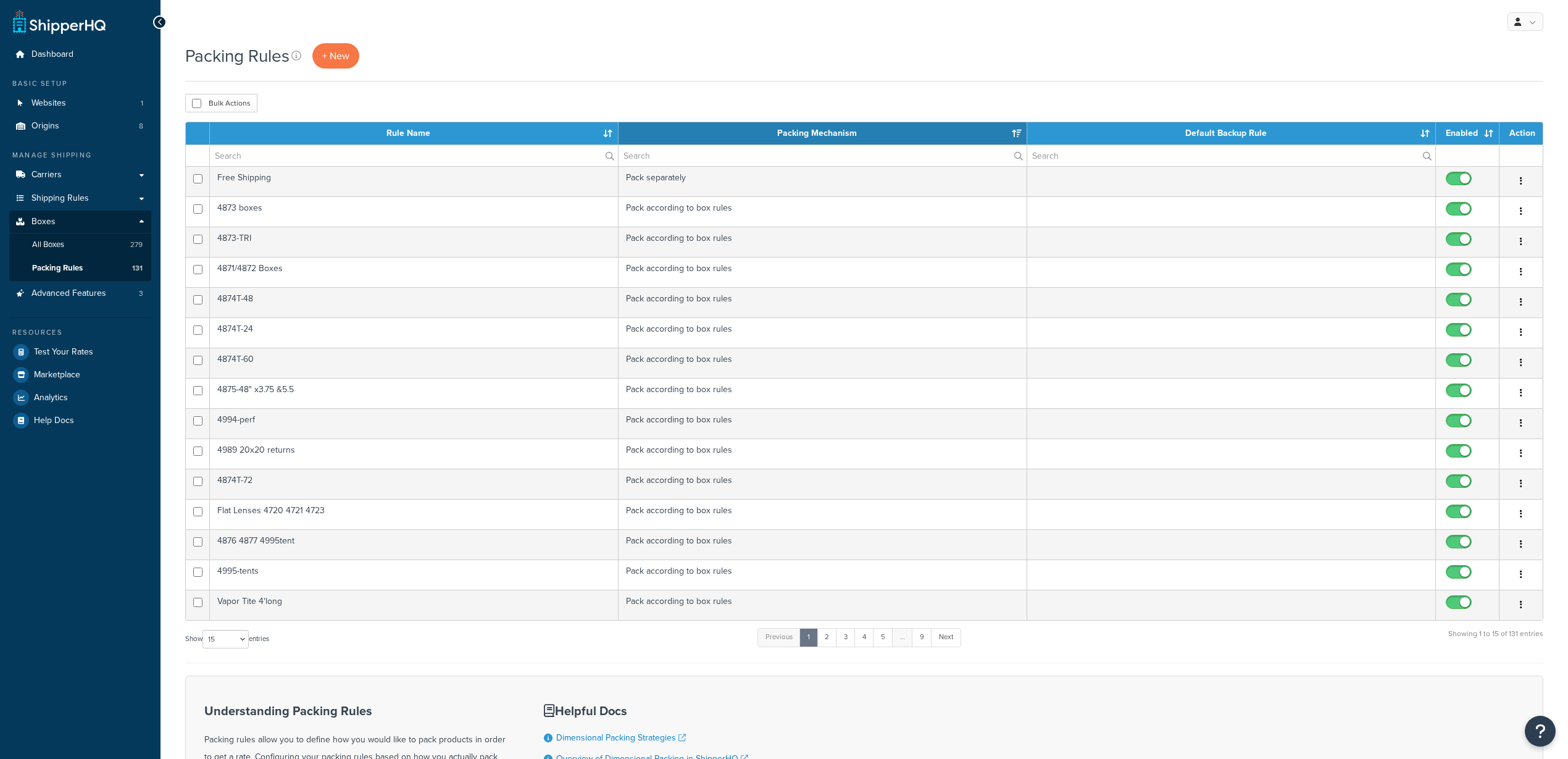
select select "15"
click at [297, 159] on input "text" at bounding box center [414, 155] width 408 height 21
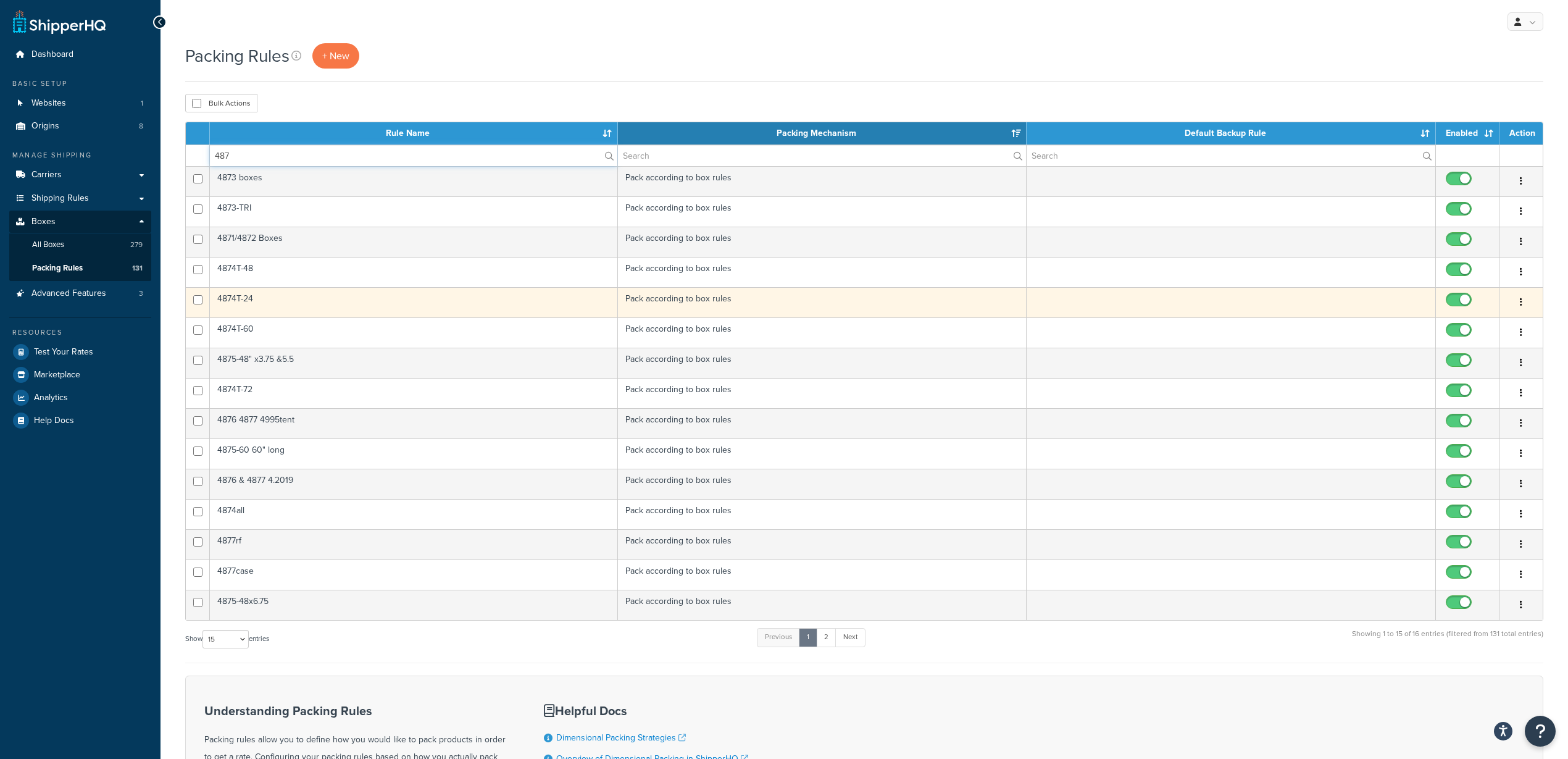
type input "487"
click at [254, 297] on td "4874T-24" at bounding box center [414, 302] width 408 height 30
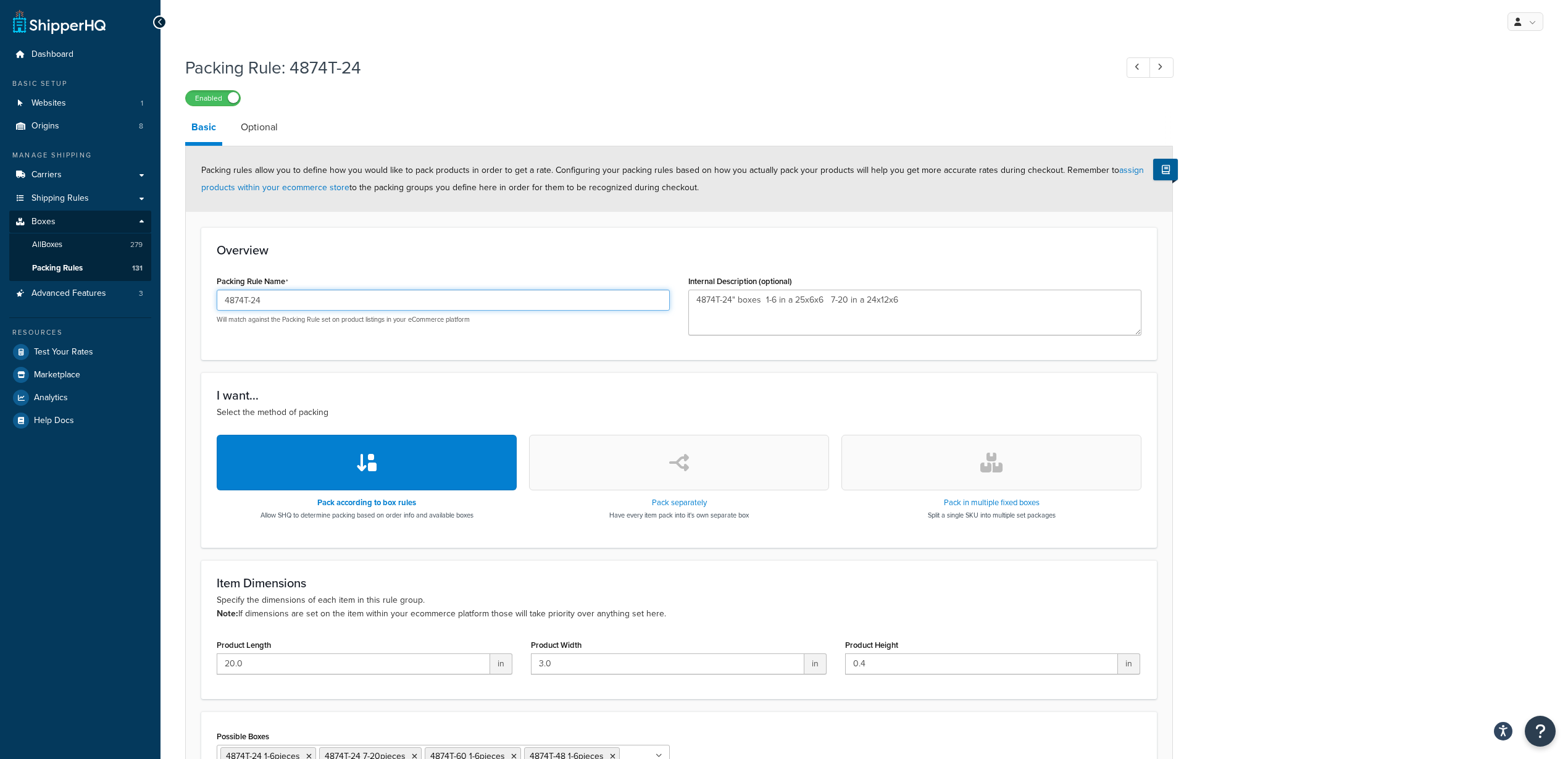
drag, startPoint x: 262, startPoint y: 294, endPoint x: 223, endPoint y: 297, distance: 39.1
click at [223, 297] on input "4874T-24" at bounding box center [443, 299] width 453 height 21
